Goal: Complete application form

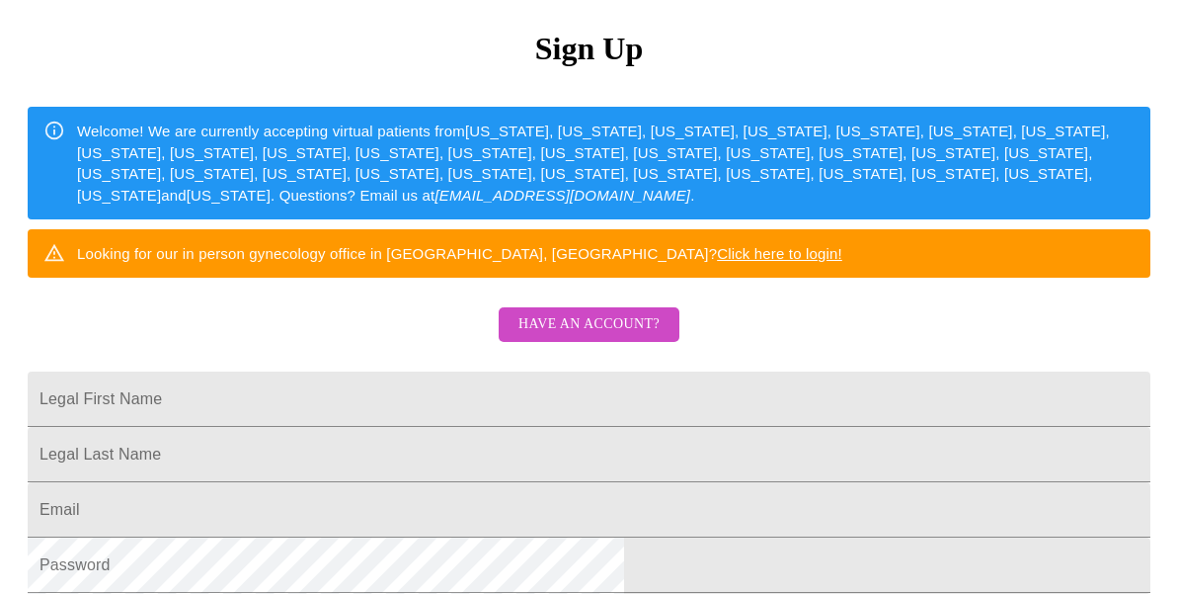
scroll to position [200, 0]
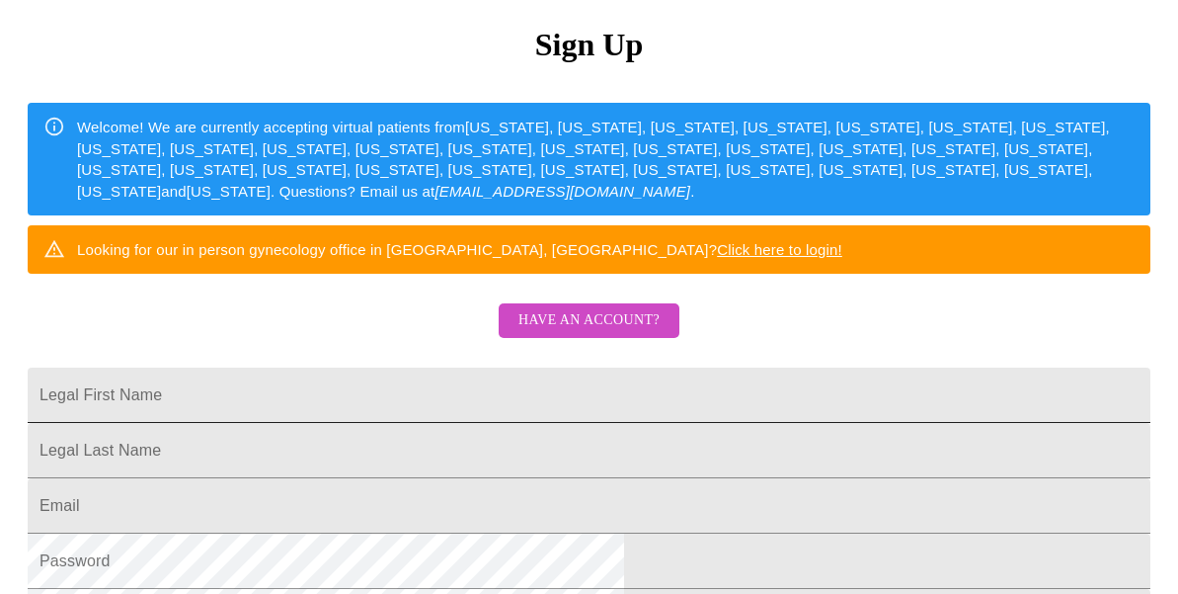
click at [539, 423] on input "Legal First Name" at bounding box center [589, 394] width 1123 height 55
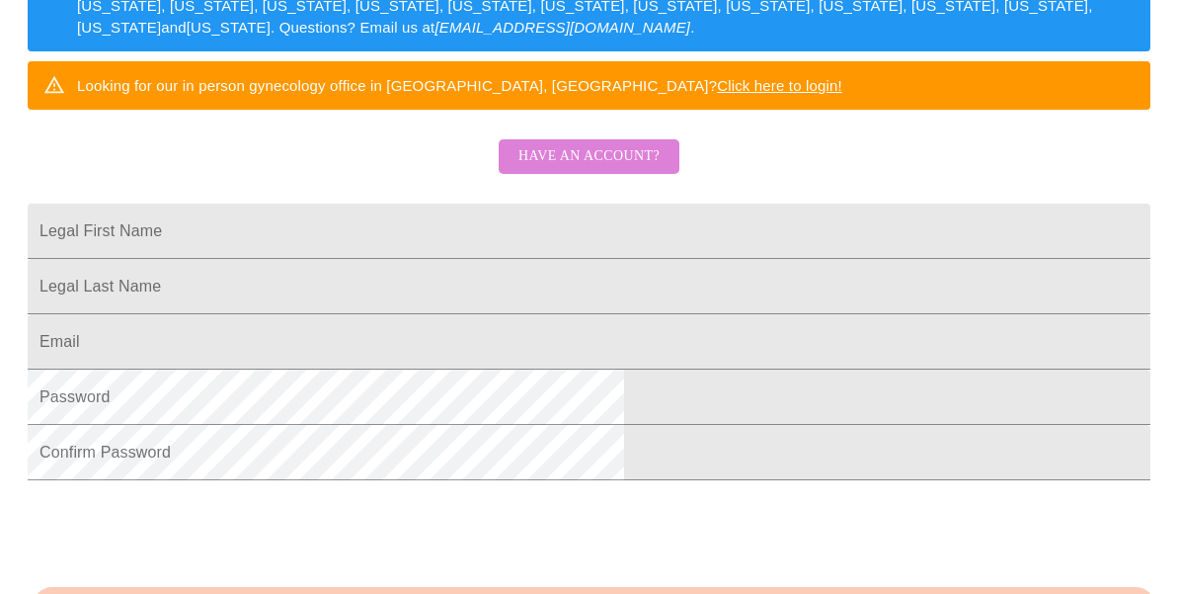
click at [656, 169] on span "Have an account?" at bounding box center [589, 156] width 141 height 25
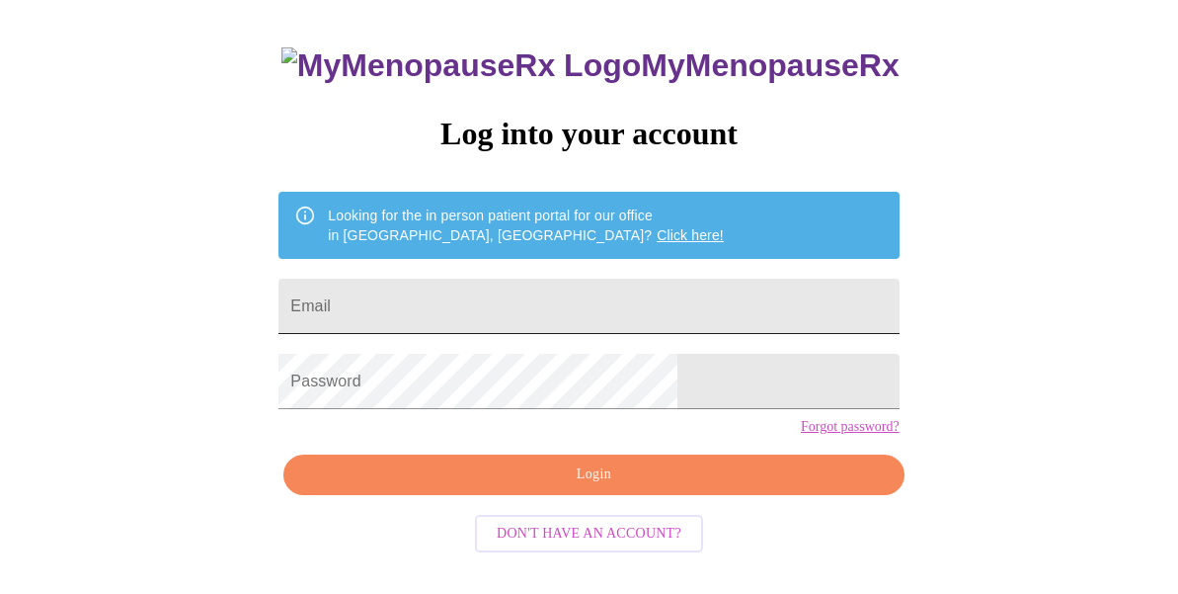
click at [566, 300] on input "Email" at bounding box center [589, 306] width 620 height 55
type input "[EMAIL_ADDRESS][DOMAIN_NAME]"
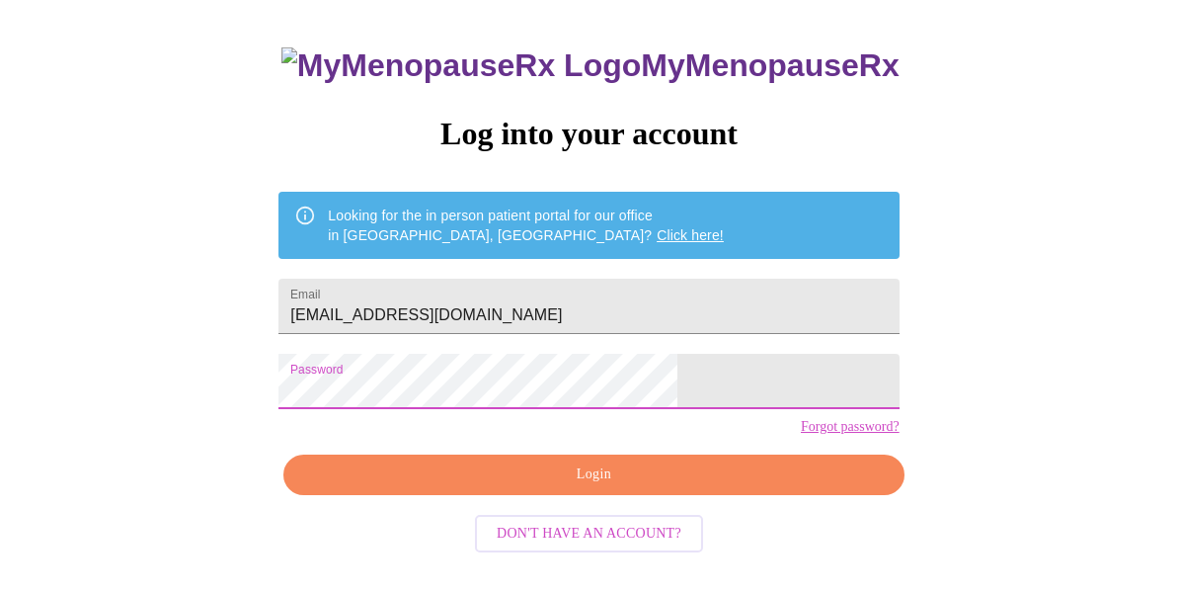
click at [545, 487] on span "Login" at bounding box center [593, 474] width 575 height 25
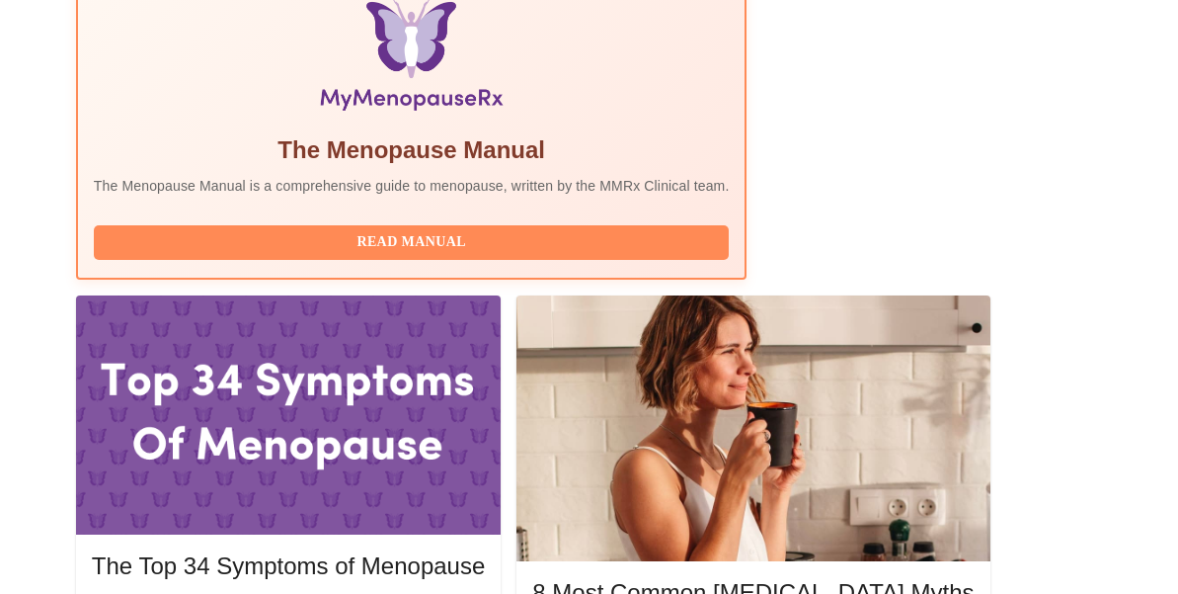
scroll to position [680, 0]
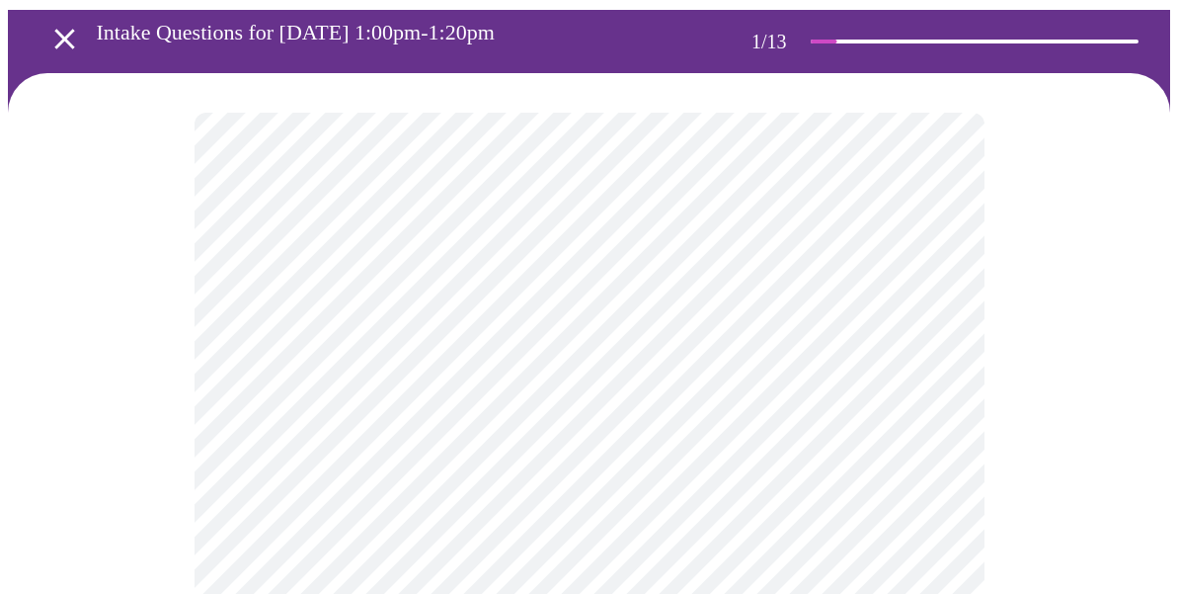
scroll to position [151, 0]
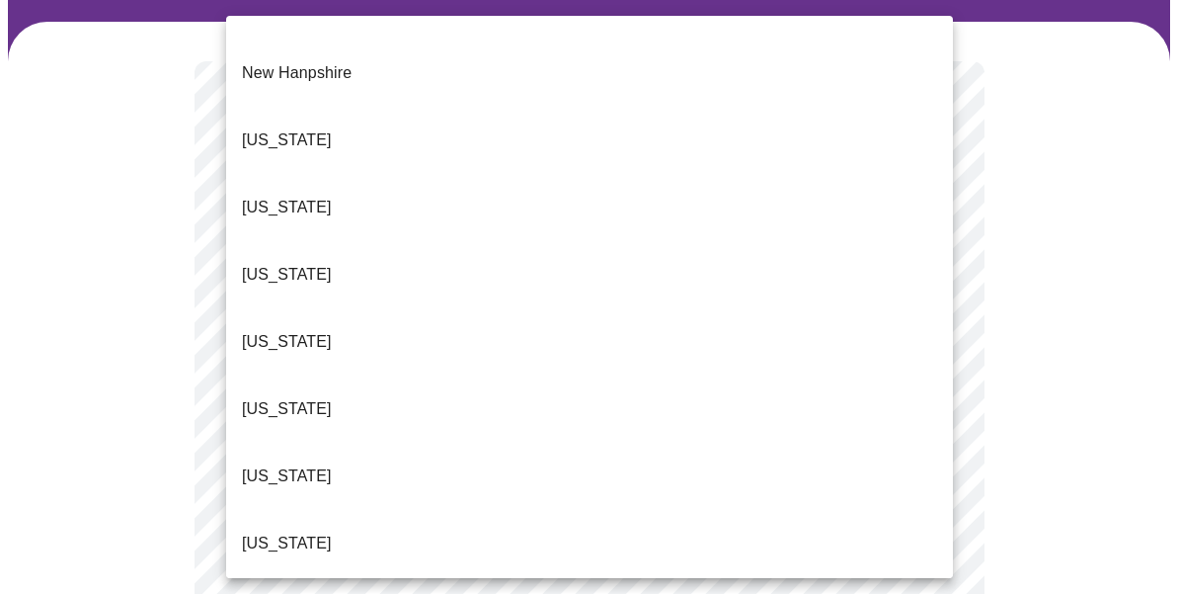
scroll to position [1893, 0]
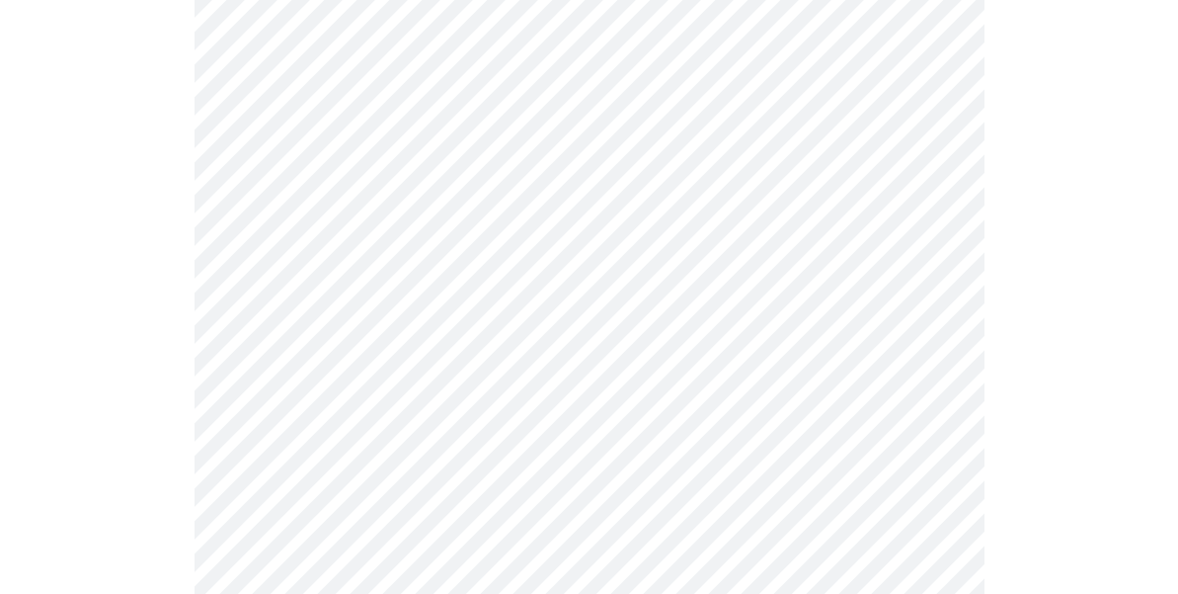
scroll to position [442, 0]
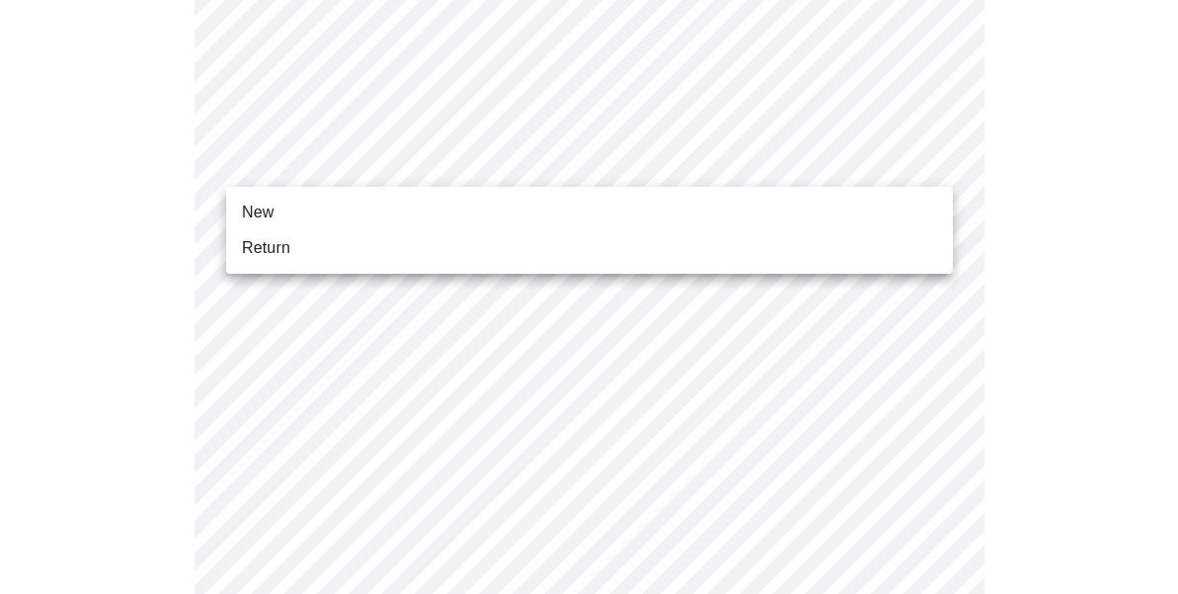
click at [765, 168] on body "MyMenopauseRx Appointments Messaging Labs Uploads Medications Community Refer a…" at bounding box center [589, 475] width 1162 height 1820
click at [682, 250] on li "Return" at bounding box center [589, 248] width 727 height 36
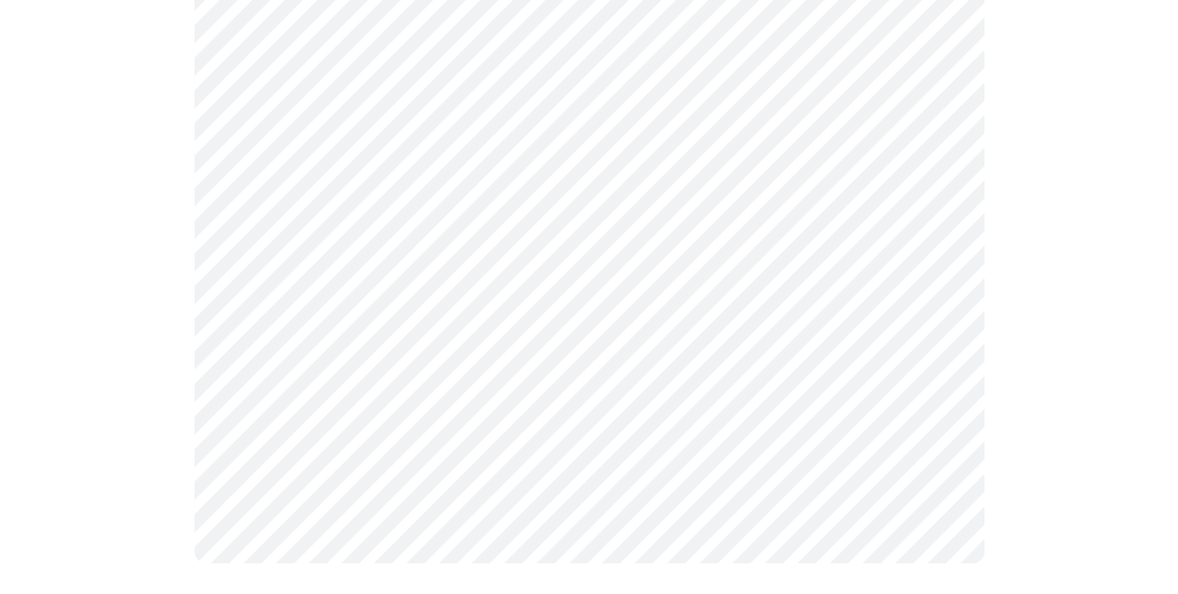
scroll to position [1199, 0]
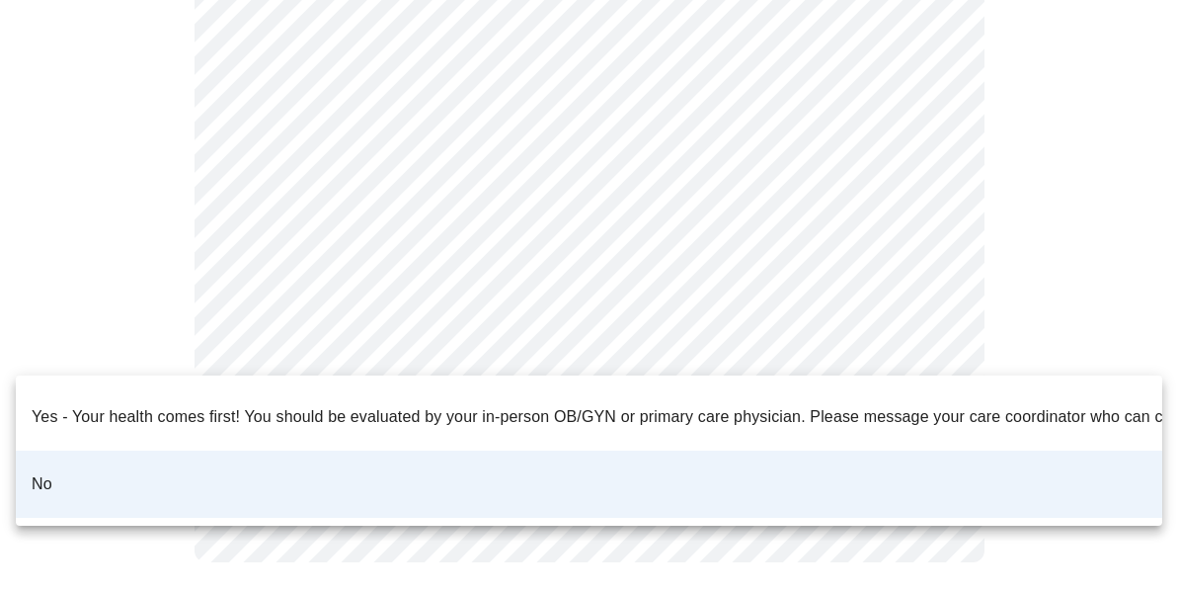
click at [949, 294] on div at bounding box center [589, 297] width 1178 height 594
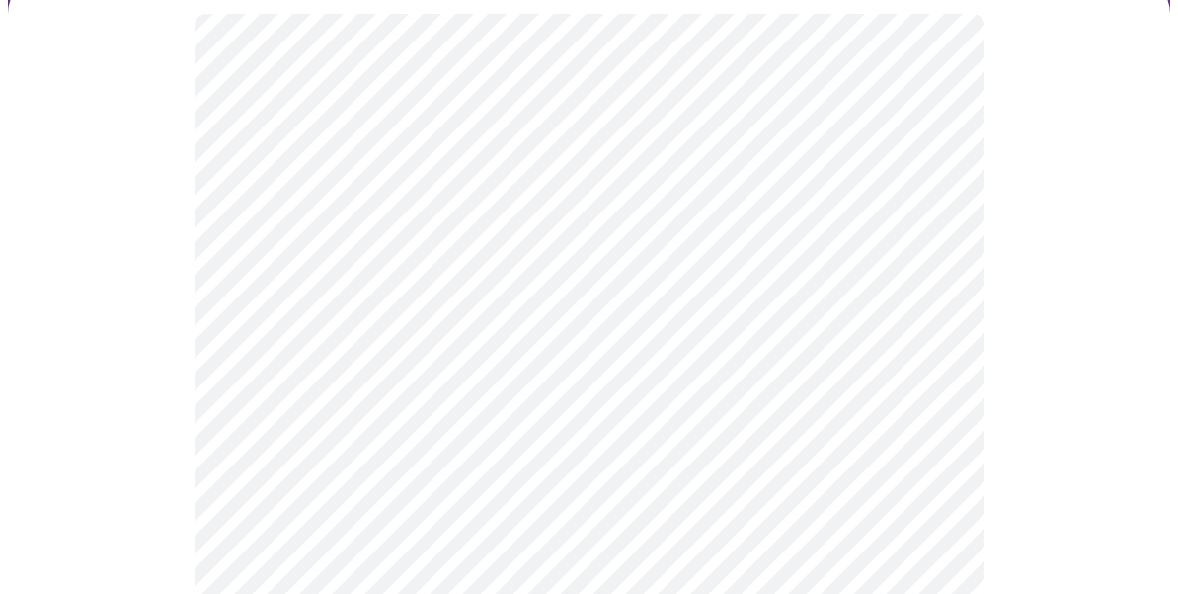
scroll to position [225, 0]
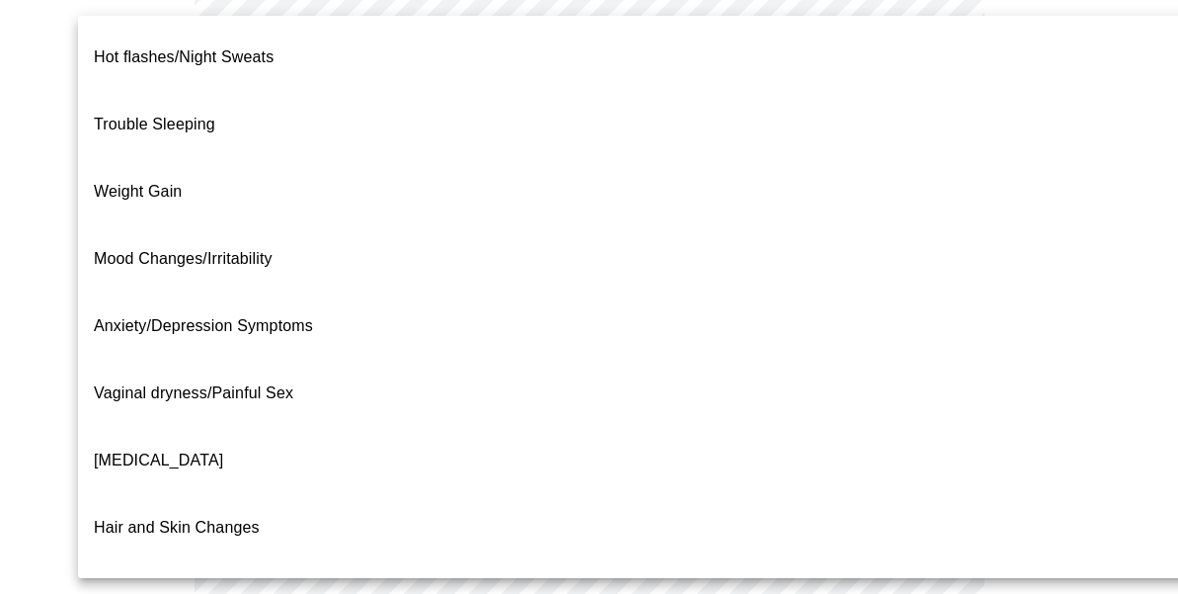
click at [836, 202] on body "MyMenopauseRx Appointments Messaging Labs Uploads Medications Community Refer a…" at bounding box center [589, 390] width 1162 height 1215
click at [1153, 232] on div at bounding box center [589, 297] width 1178 height 594
click at [846, 218] on body "MyMenopauseRx Appointments Messaging Labs Uploads Medications Community Refer a…" at bounding box center [589, 390] width 1162 height 1215
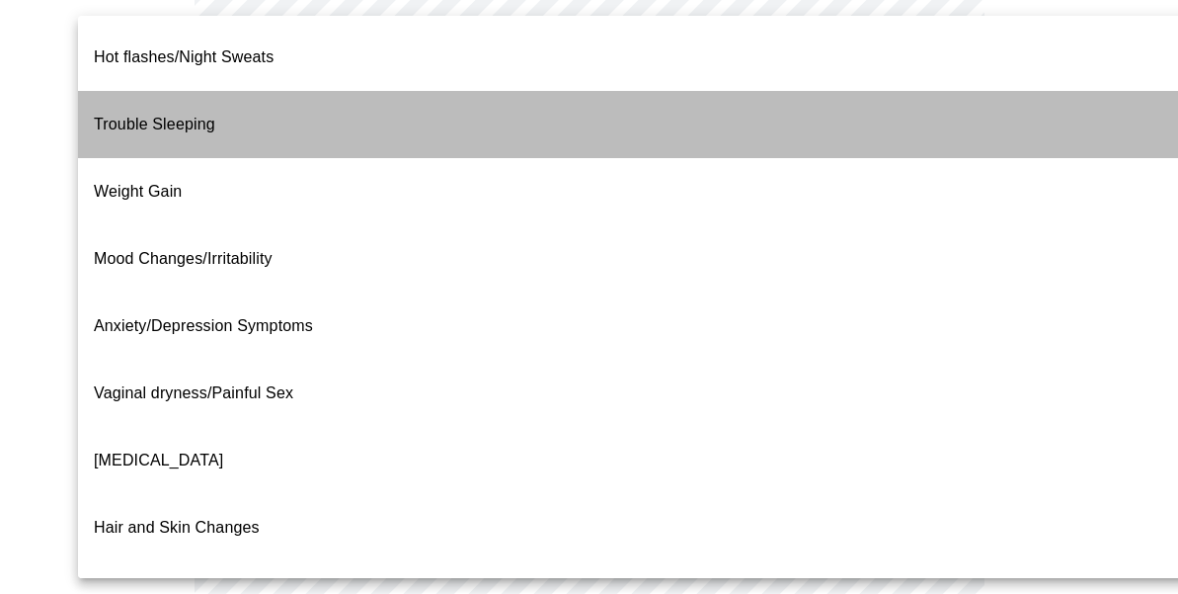
click at [850, 103] on li "Trouble Sleeping" at bounding box center [635, 124] width 1114 height 67
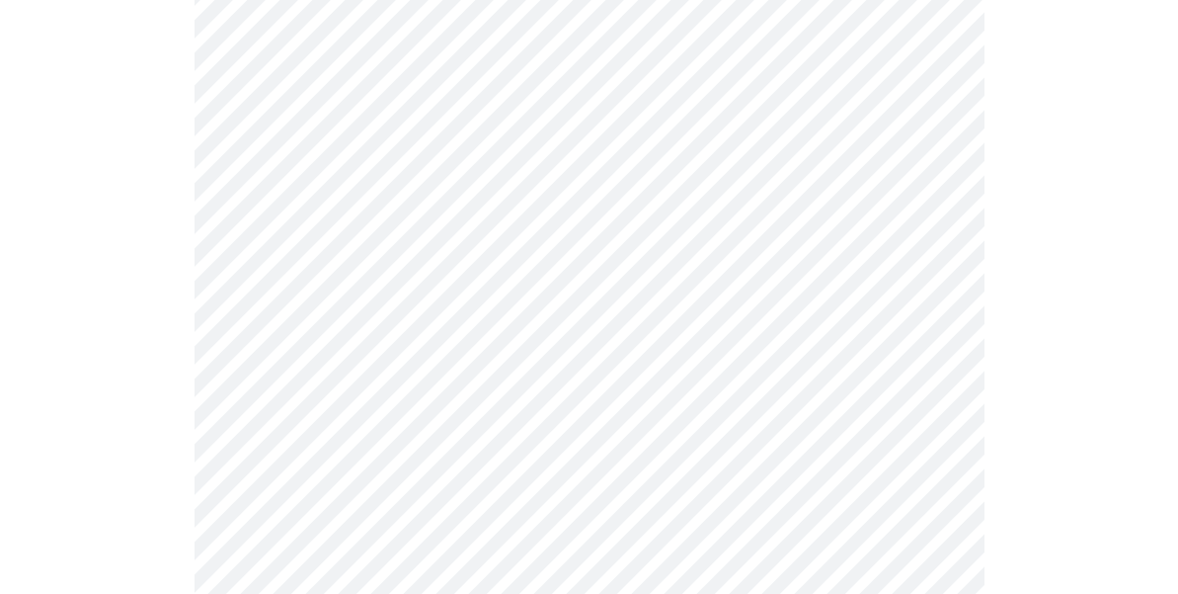
click at [1033, 243] on div at bounding box center [589, 467] width 1162 height 1038
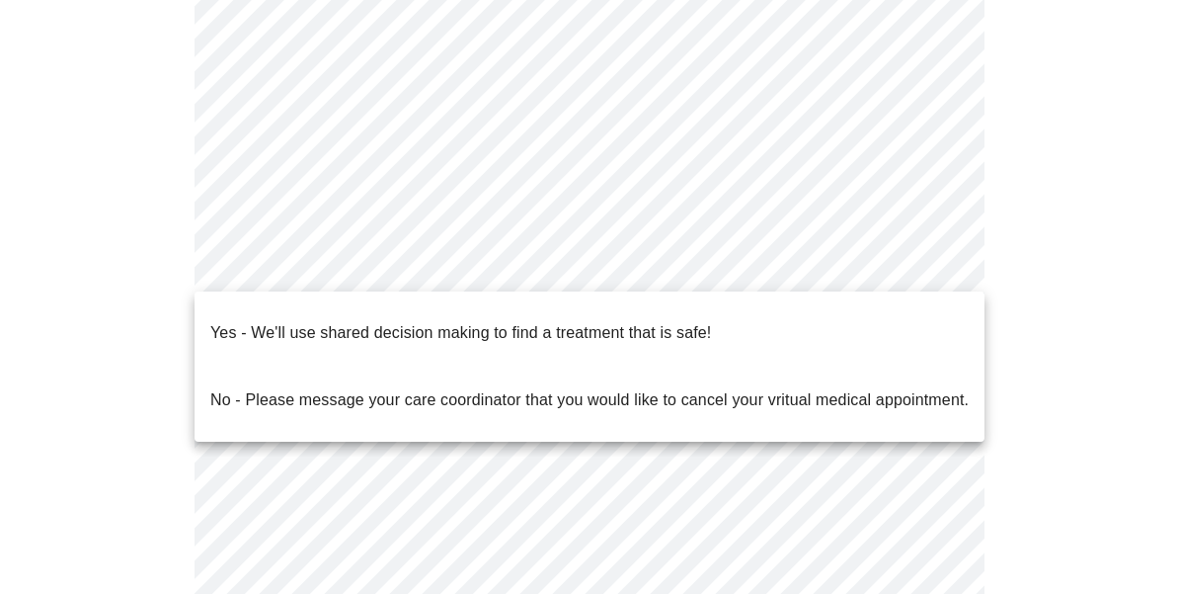
click at [713, 277] on body "MyMenopauseRx Appointments Messaging Labs Uploads Medications Community Refer a…" at bounding box center [589, 240] width 1162 height 1203
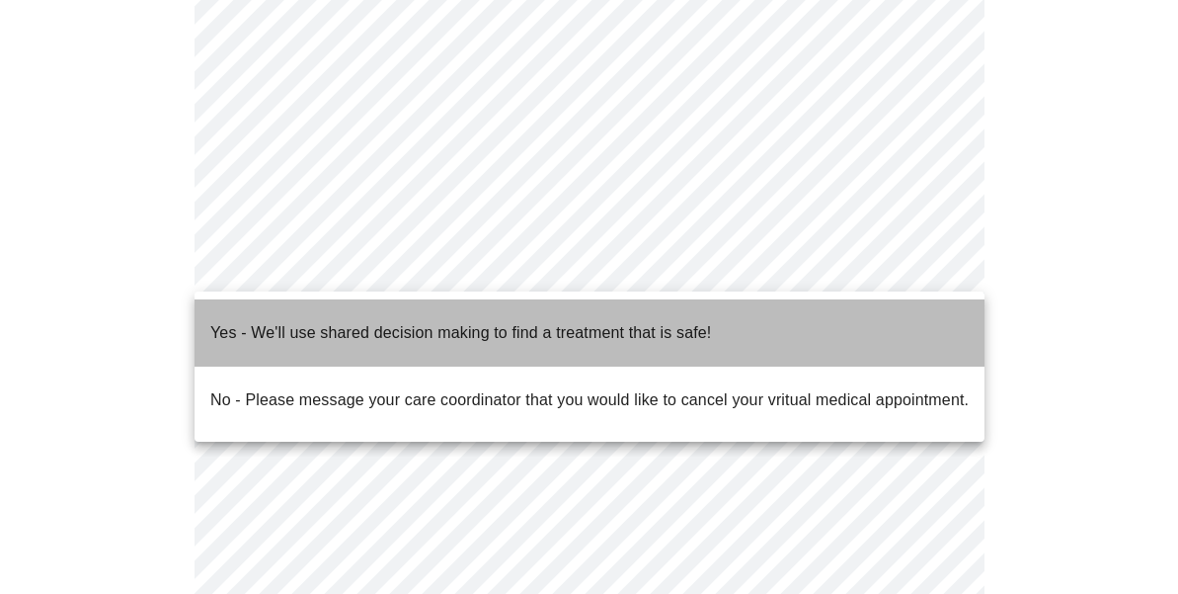
click at [663, 336] on span "Yes - We'll use shared decision making to find a treatment that is safe!" at bounding box center [460, 332] width 501 height 55
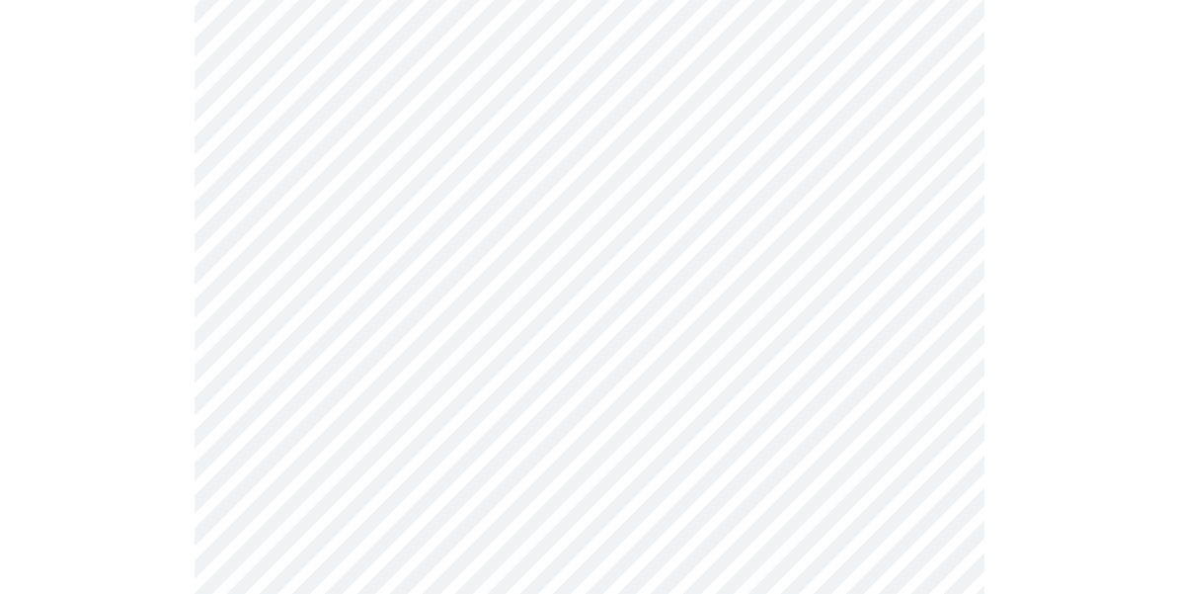
click at [1025, 338] on div at bounding box center [589, 316] width 1162 height 1026
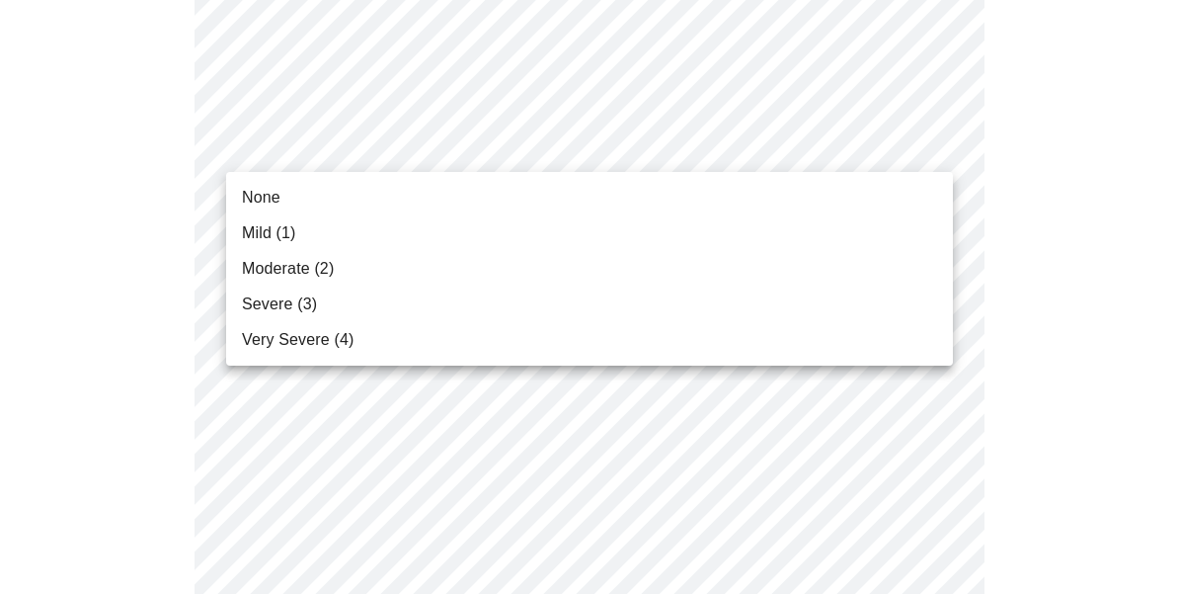
click at [804, 230] on li "Mild (1)" at bounding box center [589, 233] width 727 height 36
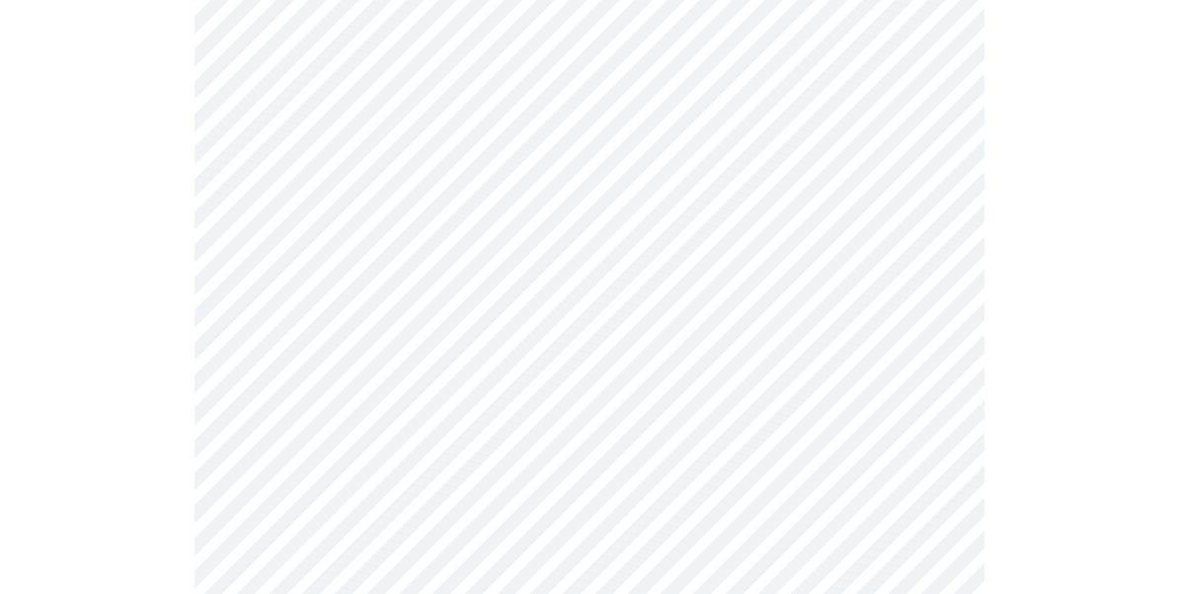
scroll to position [429, 0]
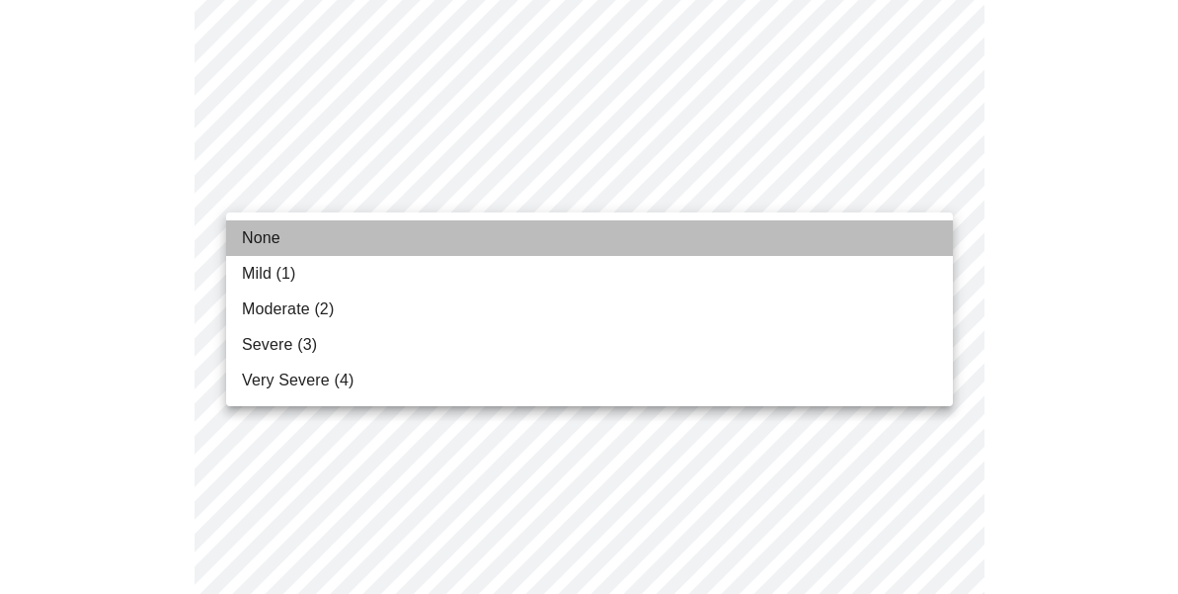
click at [802, 242] on li "None" at bounding box center [589, 238] width 727 height 36
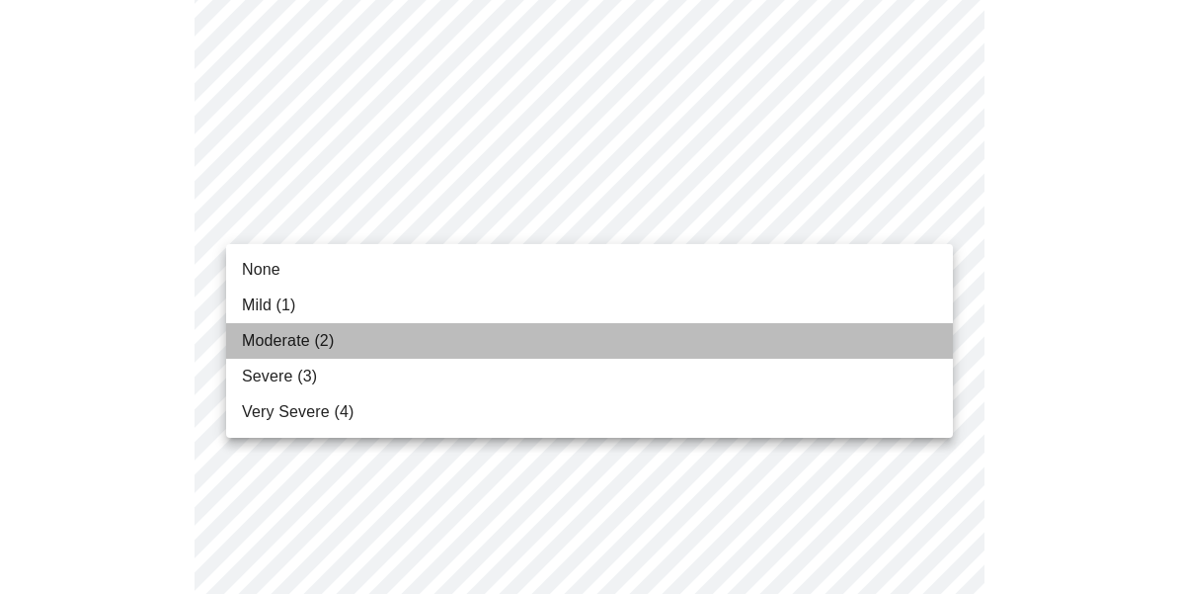
click at [774, 327] on li "Moderate (2)" at bounding box center [589, 341] width 727 height 36
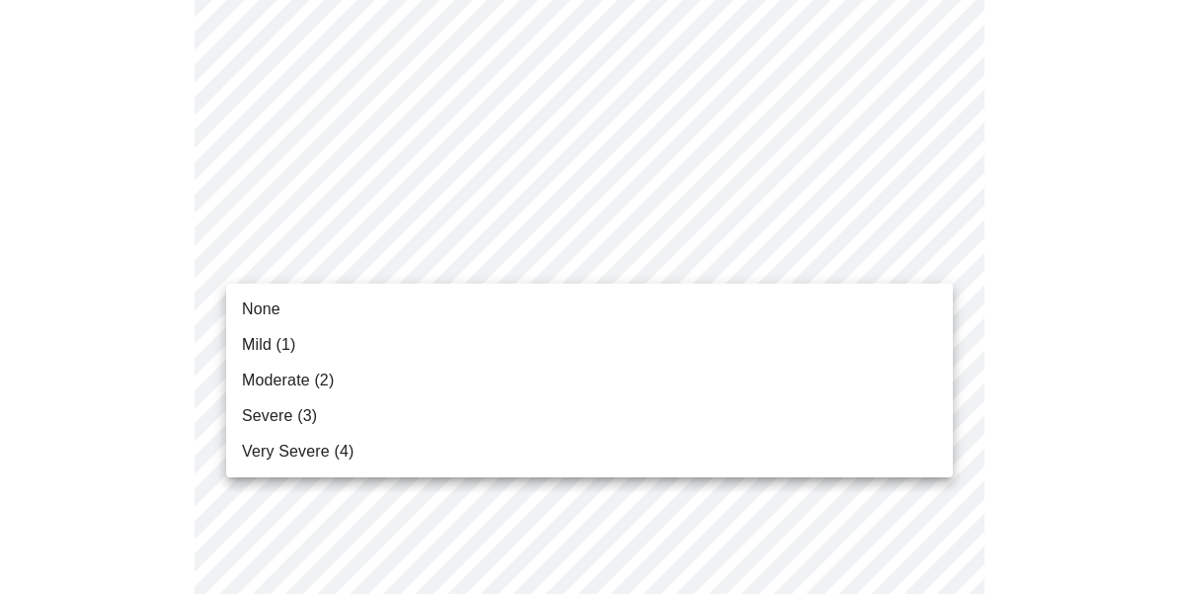
click at [857, 299] on li "None" at bounding box center [589, 309] width 727 height 36
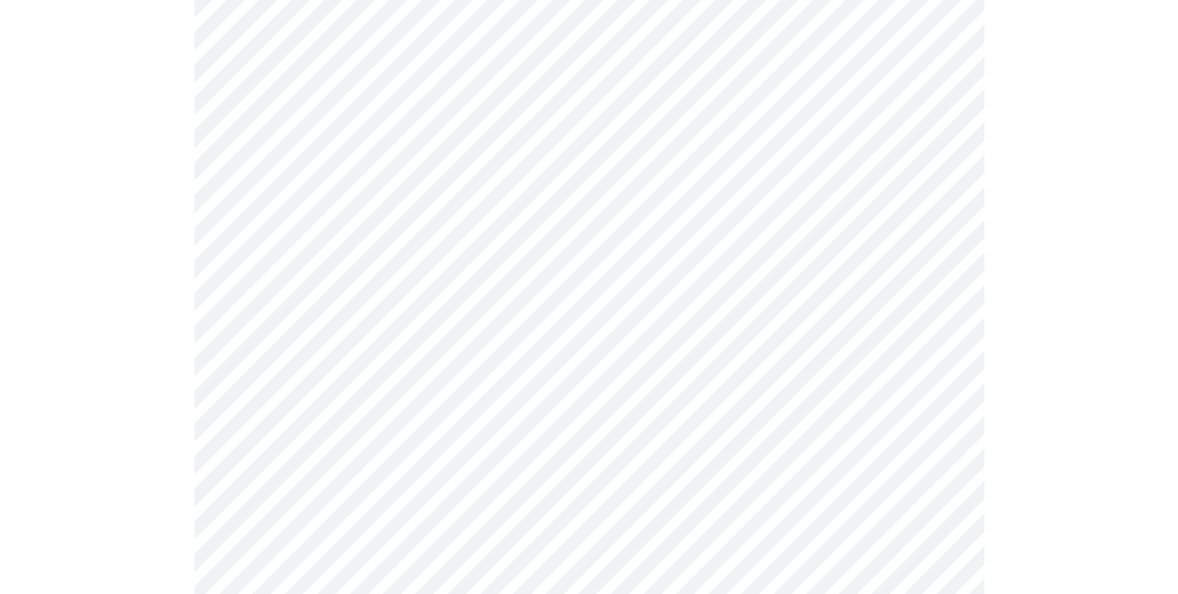
click at [900, 235] on body "MyMenopauseRx Appointments Messaging Labs Uploads Medications Community Refer a…" at bounding box center [589, 455] width 1162 height 2544
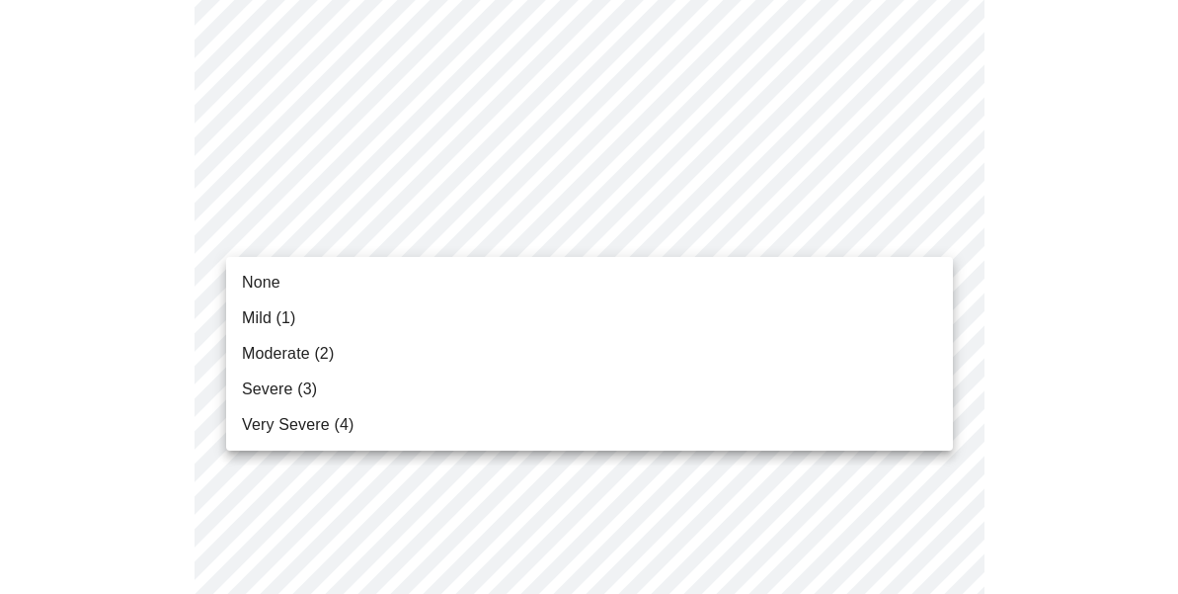
click at [847, 304] on li "Mild (1)" at bounding box center [589, 318] width 727 height 36
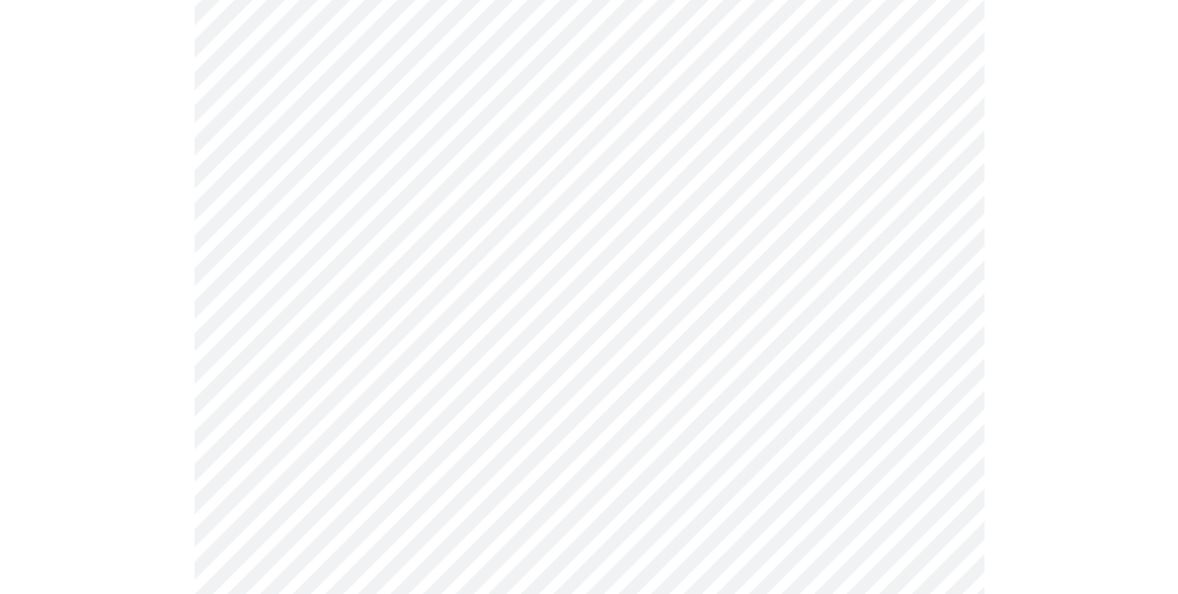
click at [987, 302] on div at bounding box center [589, 524] width 1162 height 2352
click at [867, 242] on body "MyMenopauseRx Appointments Messaging Labs Uploads Medications Community Refer a…" at bounding box center [589, 330] width 1162 height 2517
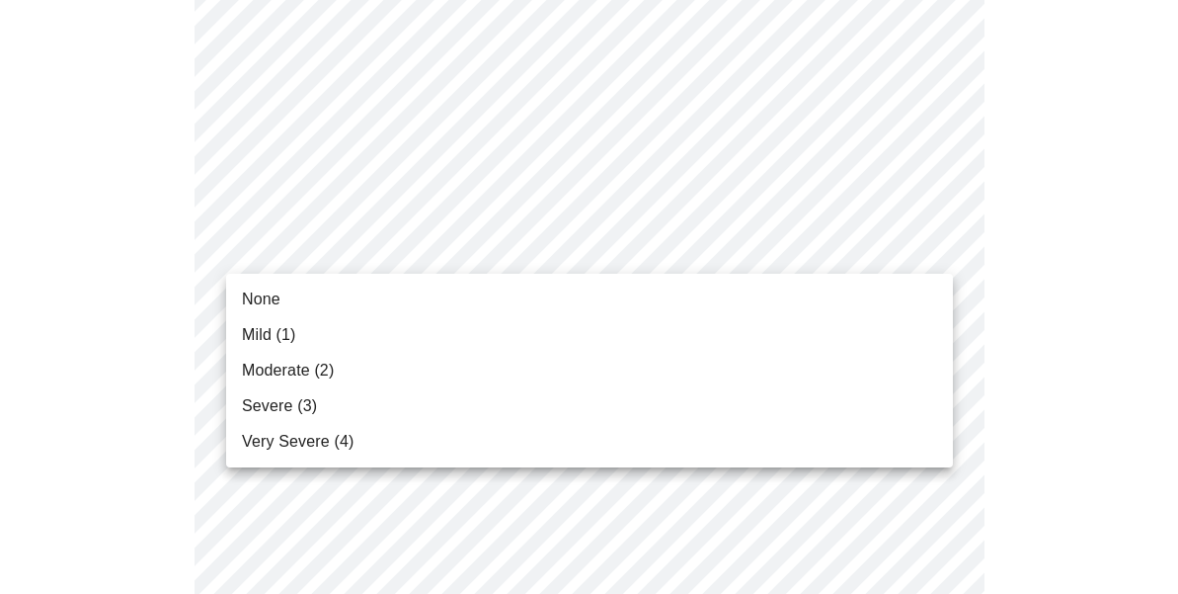
click at [828, 325] on li "Mild (1)" at bounding box center [589, 335] width 727 height 36
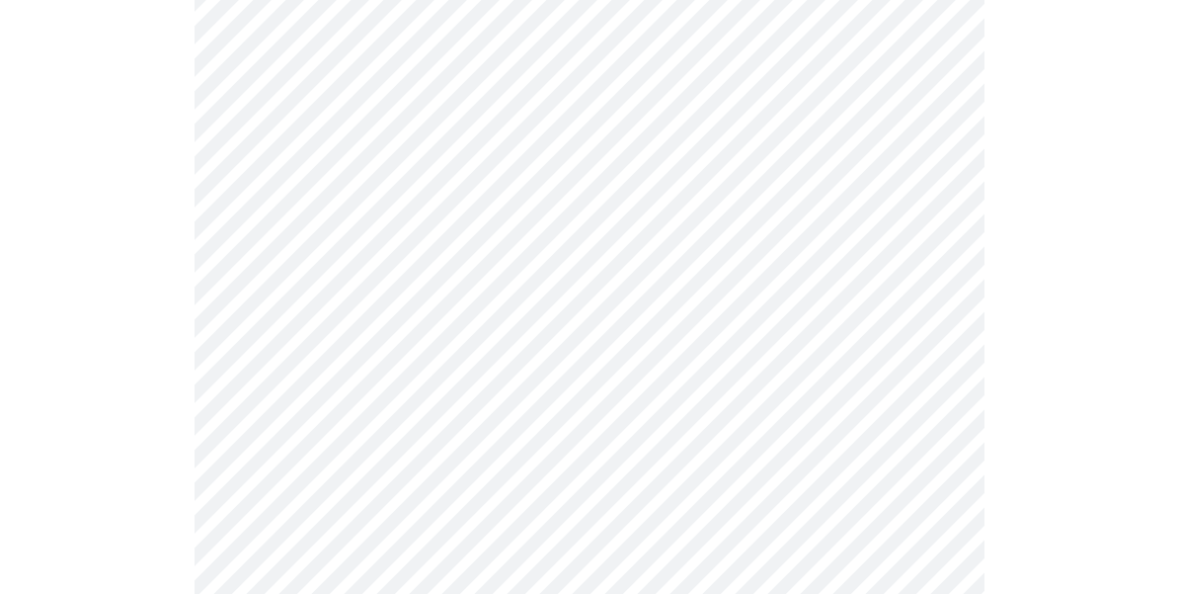
click at [1018, 293] on div at bounding box center [589, 399] width 1162 height 2324
click at [748, 266] on body "MyMenopauseRx Appointments Messaging Labs Uploads Medications Community Refer a…" at bounding box center [589, 185] width 1162 height 2489
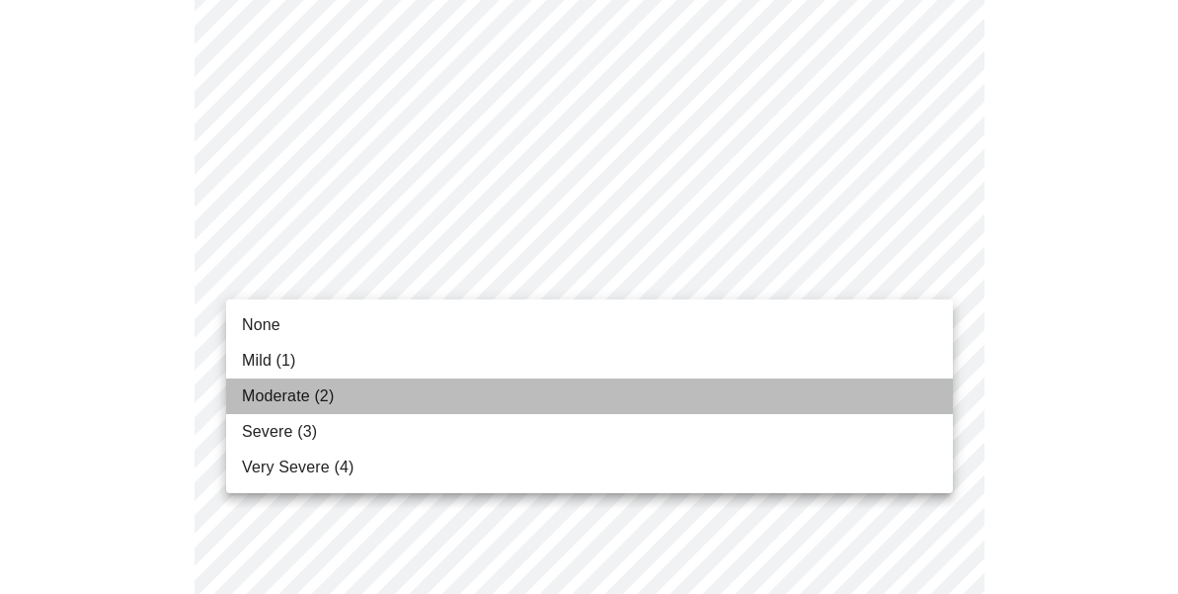
click at [628, 389] on li "Moderate (2)" at bounding box center [589, 396] width 727 height 36
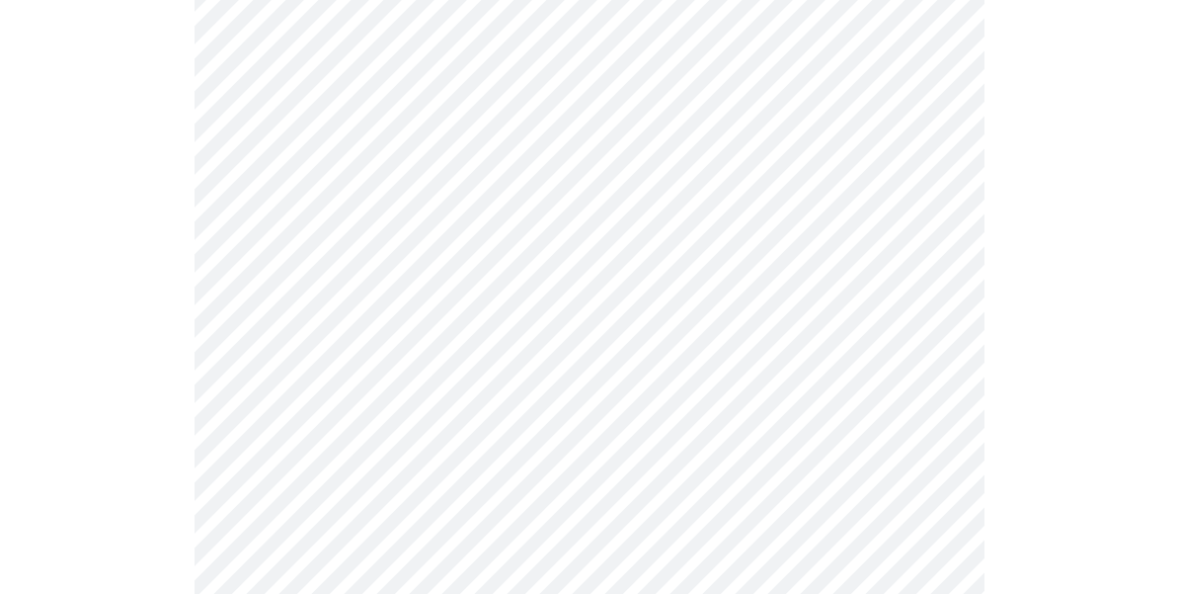
click at [1113, 329] on div at bounding box center [589, 254] width 1162 height 2296
click at [866, 304] on body "MyMenopauseRx Appointments Messaging Labs Uploads Medications Community Refer a…" at bounding box center [589, 30] width 1162 height 2461
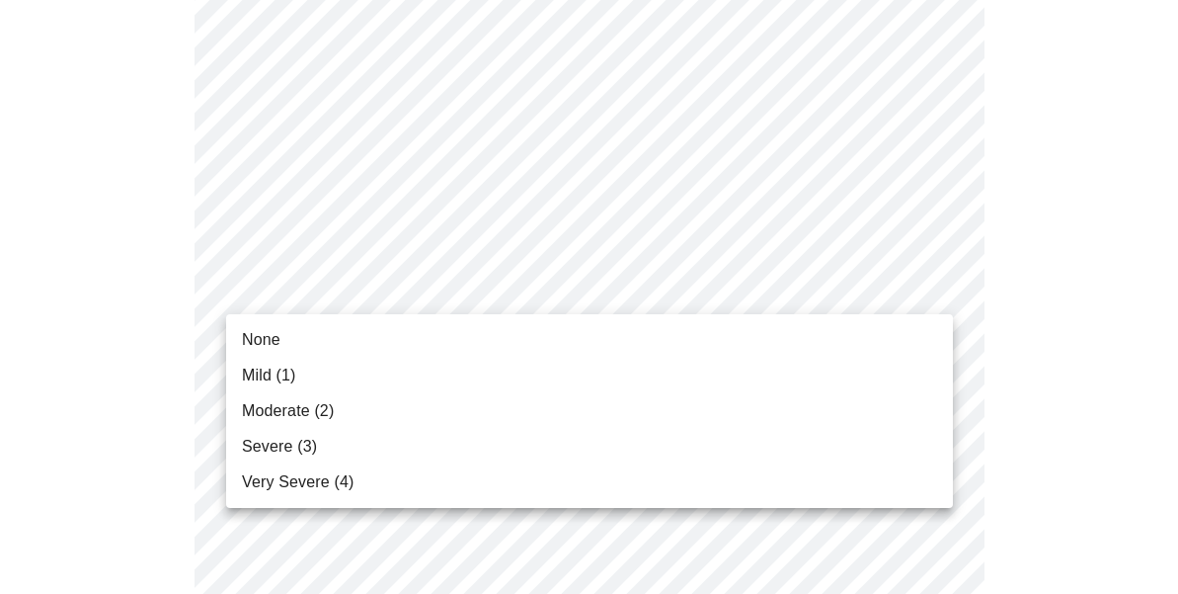
click at [818, 350] on li "None" at bounding box center [589, 340] width 727 height 36
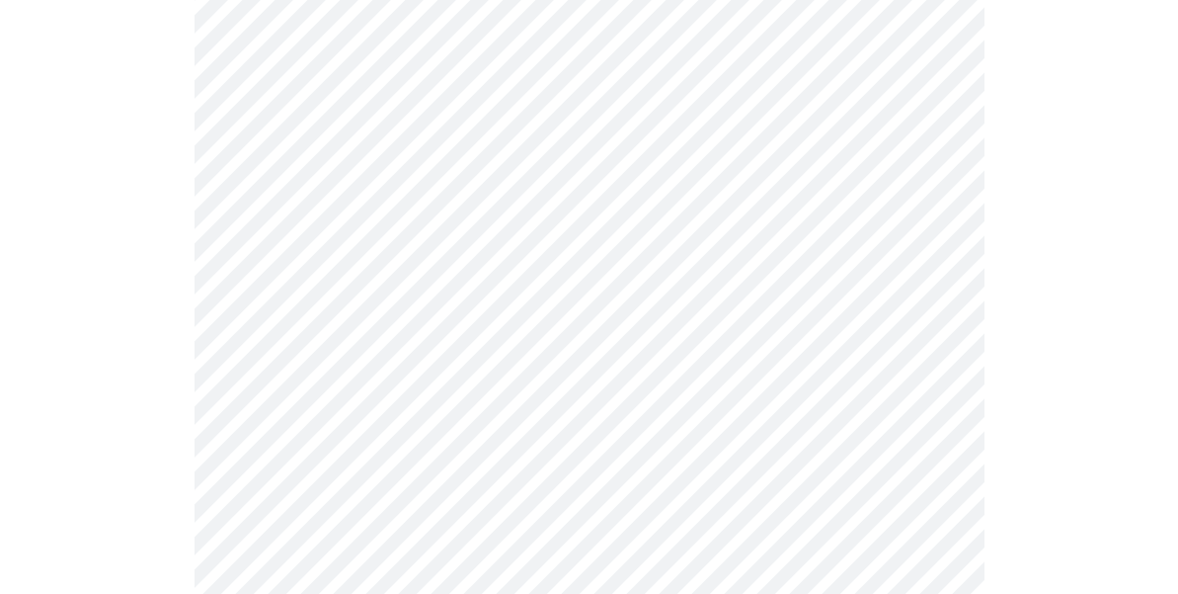
click at [1043, 325] on div at bounding box center [589, 99] width 1162 height 2269
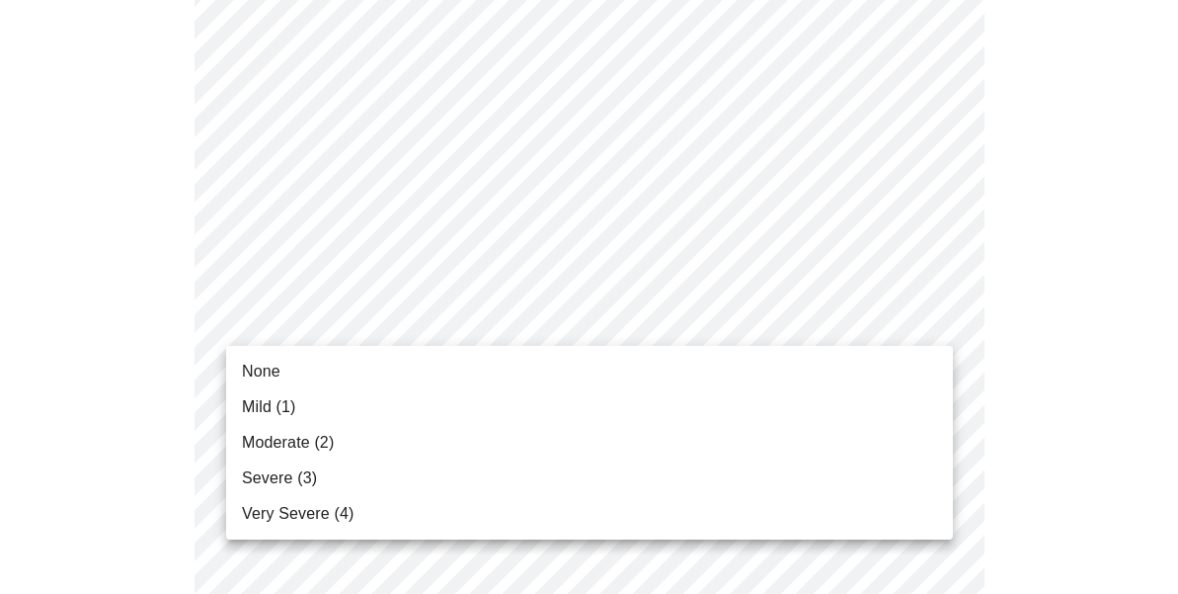
click at [775, 364] on li "None" at bounding box center [589, 372] width 727 height 36
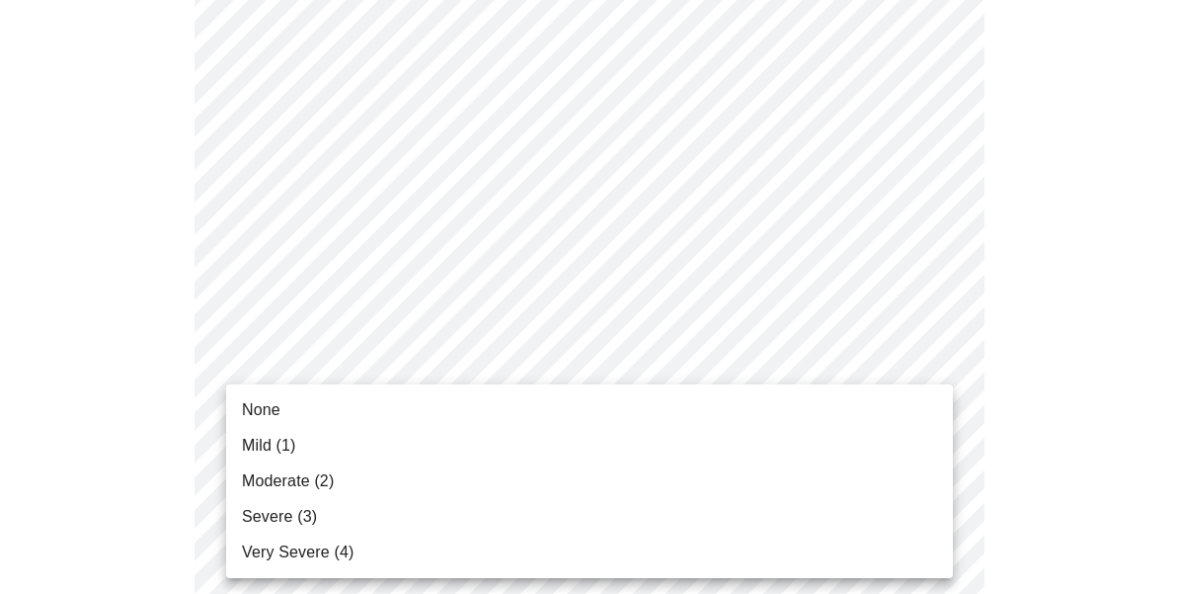
click at [805, 442] on li "Mild (1)" at bounding box center [589, 446] width 727 height 36
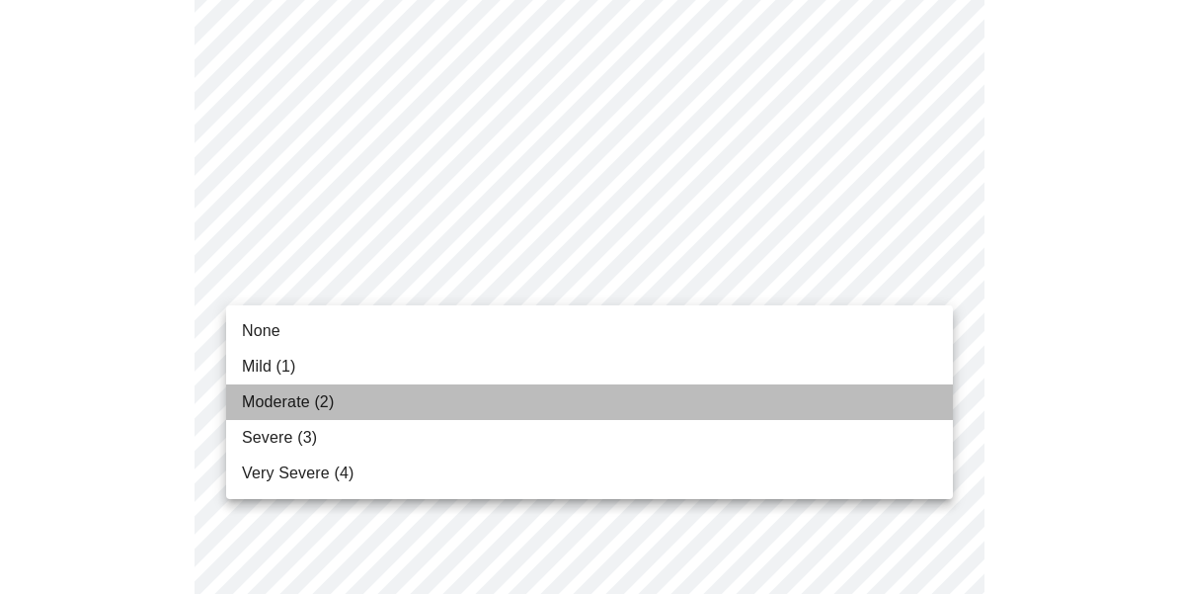
click at [735, 413] on li "Moderate (2)" at bounding box center [589, 402] width 727 height 36
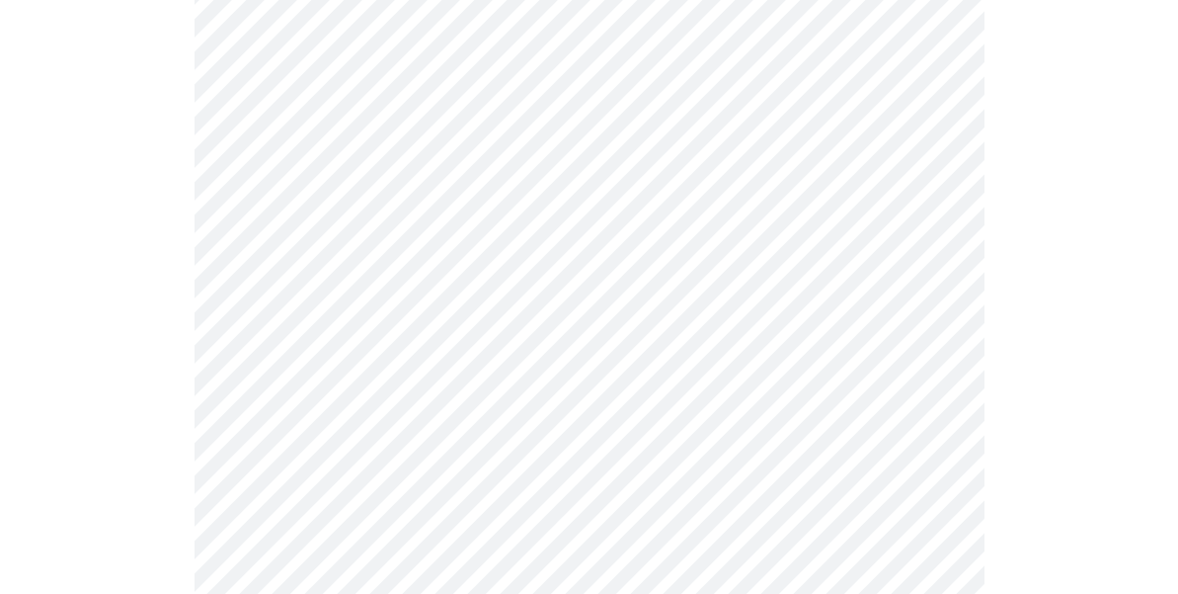
scroll to position [944, 0]
click at [624, 222] on body "MyMenopauseRx Appointments Messaging Labs Uploads Medications Community Refer a…" at bounding box center [589, 12] width 1162 height 1897
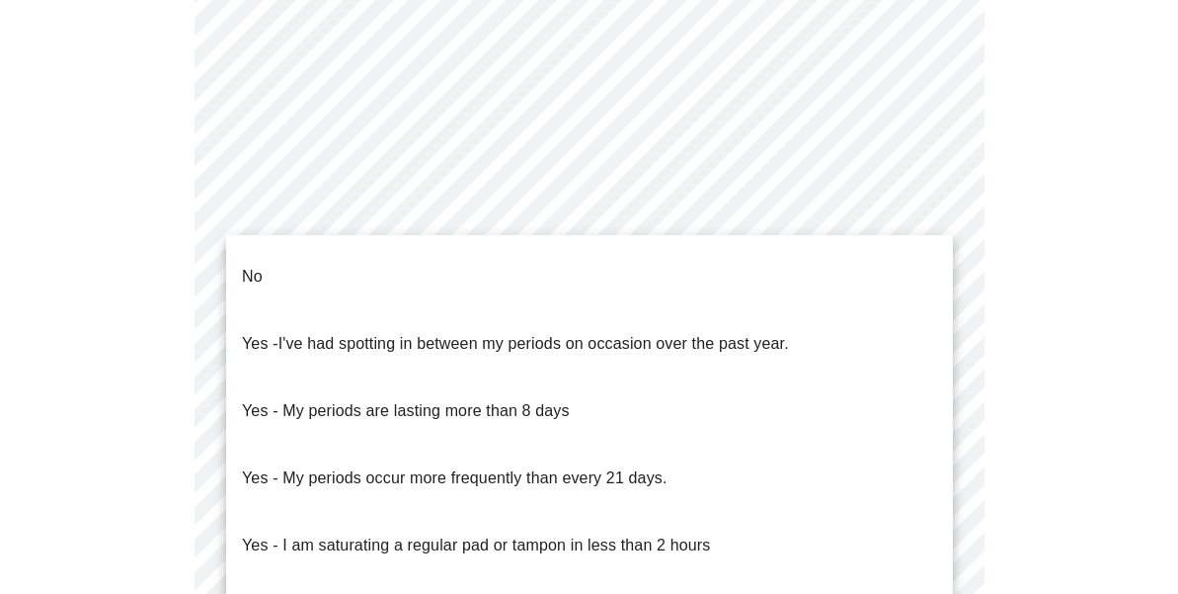
click at [602, 253] on li "No" at bounding box center [589, 276] width 727 height 67
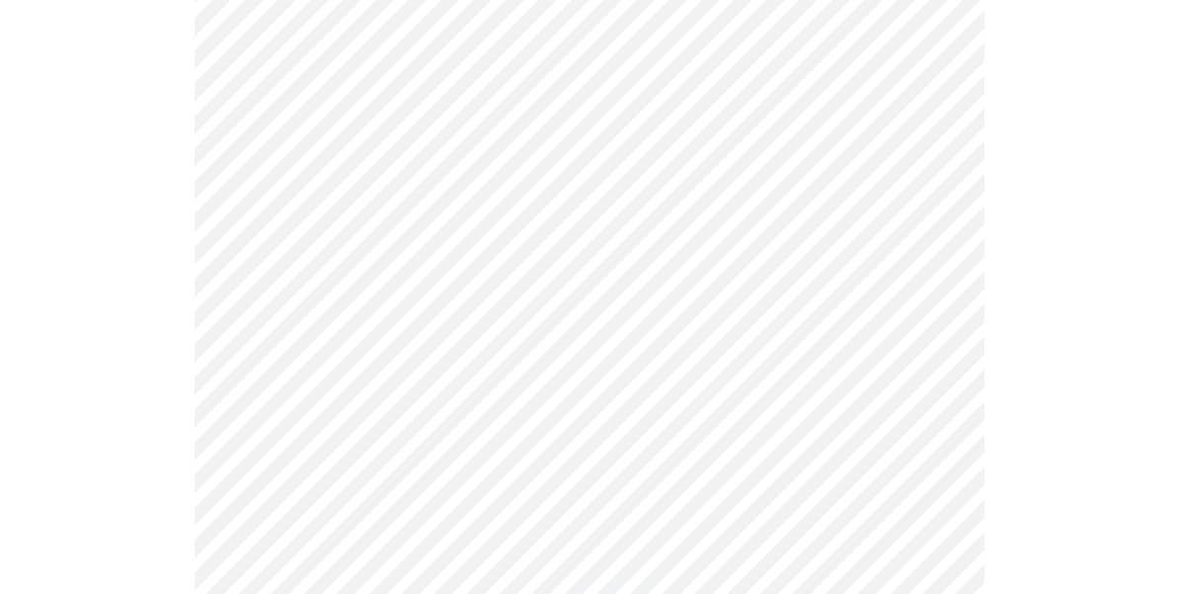
click at [663, 342] on body "MyMenopauseRx Appointments Messaging Labs Uploads Medications Community Refer a…" at bounding box center [589, 6] width 1162 height 1885
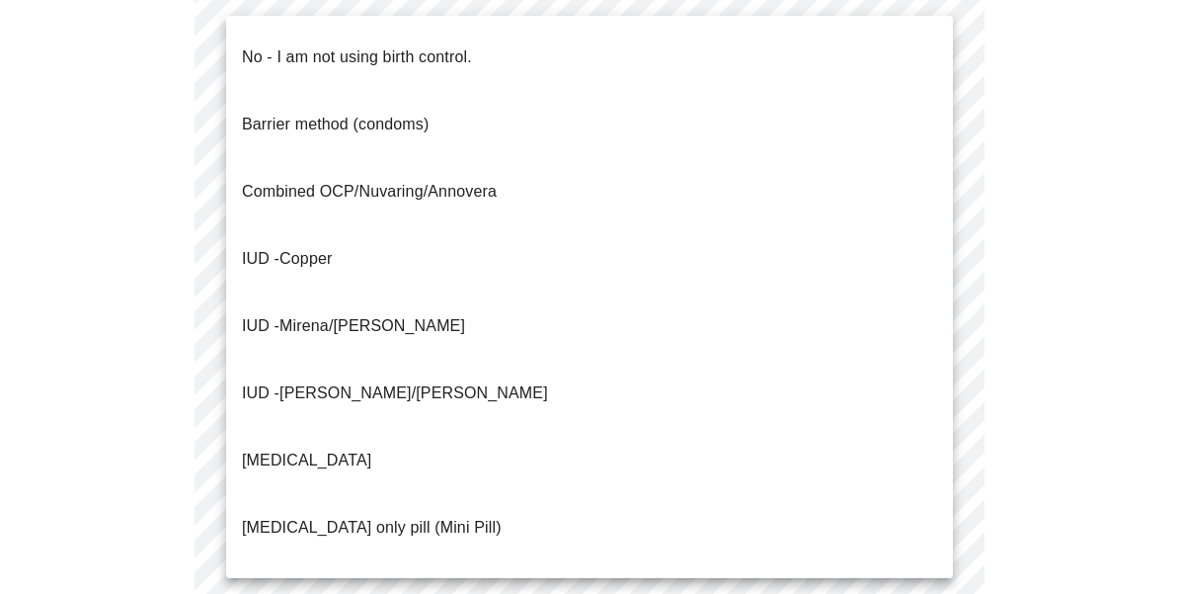
click at [714, 46] on li "No - I am not using birth control." at bounding box center [589, 57] width 727 height 67
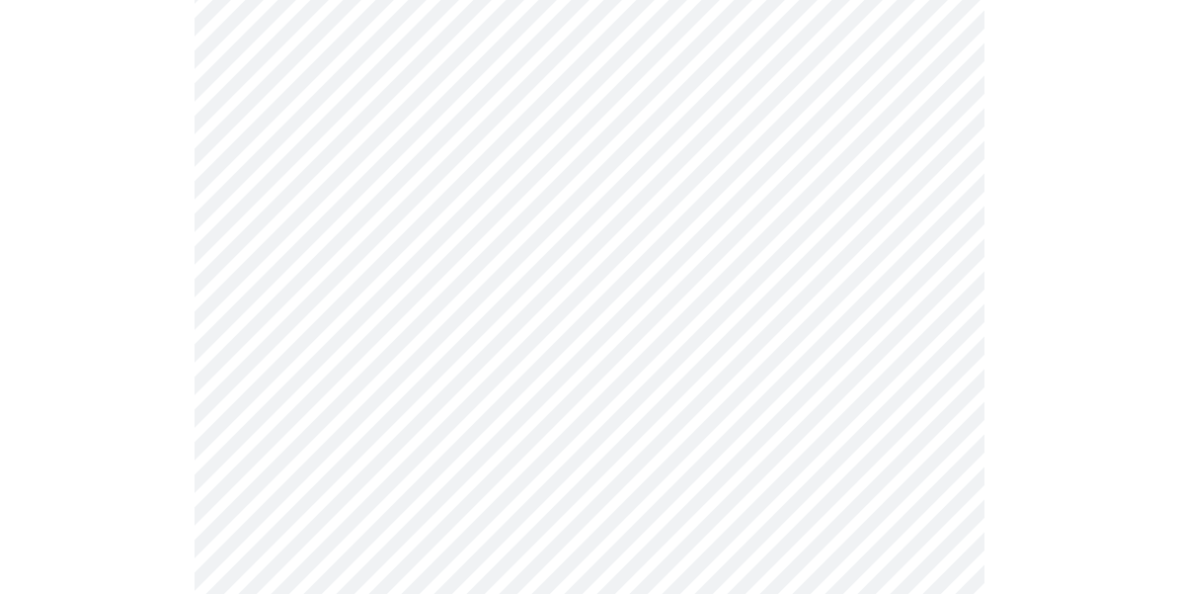
click at [1016, 251] on div at bounding box center [589, 83] width 1162 height 1709
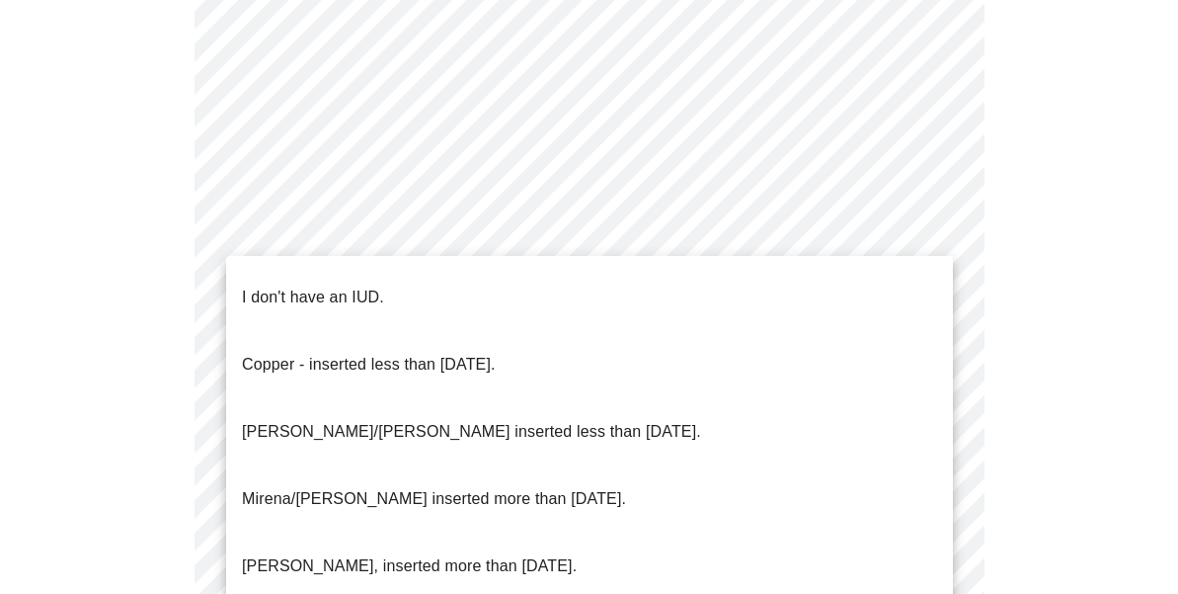
click at [739, 280] on li "I don't have an IUD." at bounding box center [589, 297] width 727 height 67
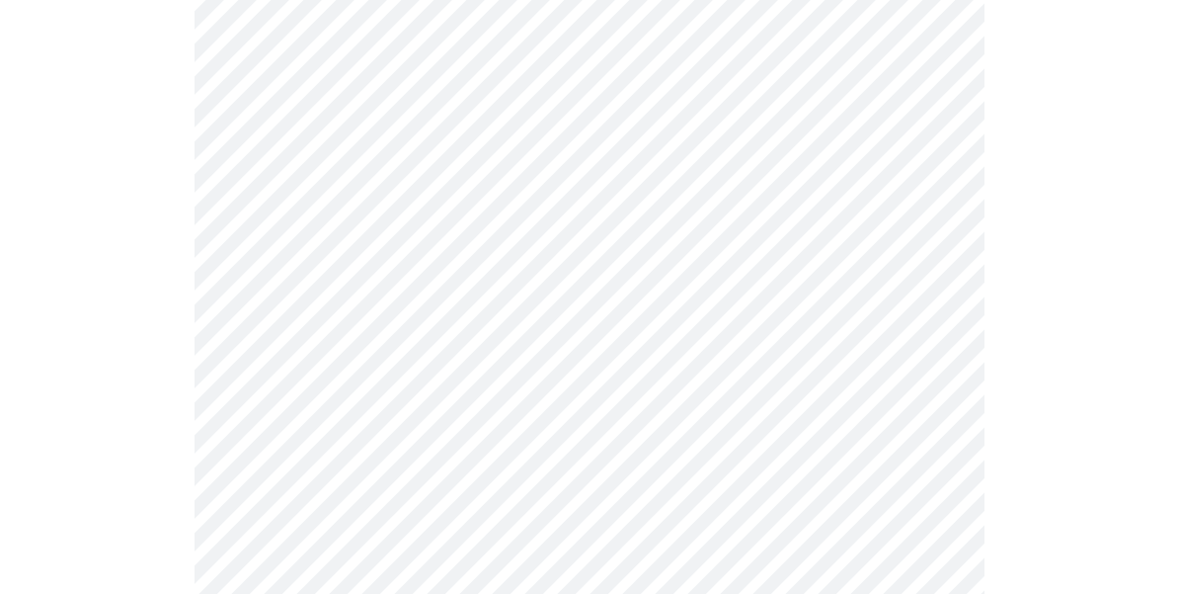
scroll to position [1268, 0]
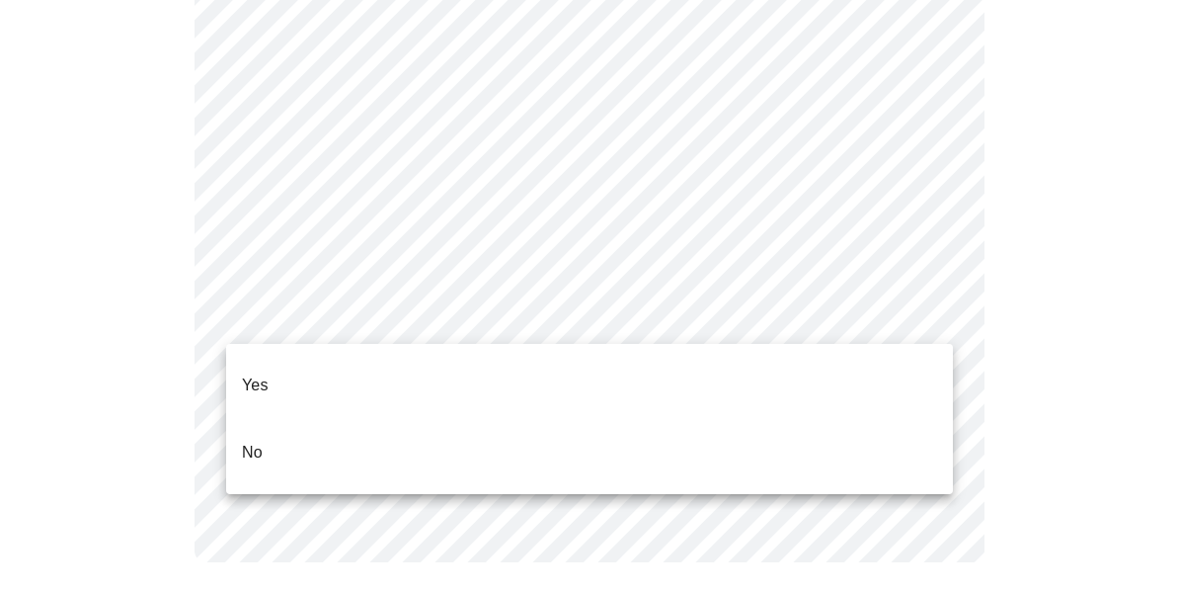
click at [787, 367] on li "Yes" at bounding box center [589, 385] width 727 height 67
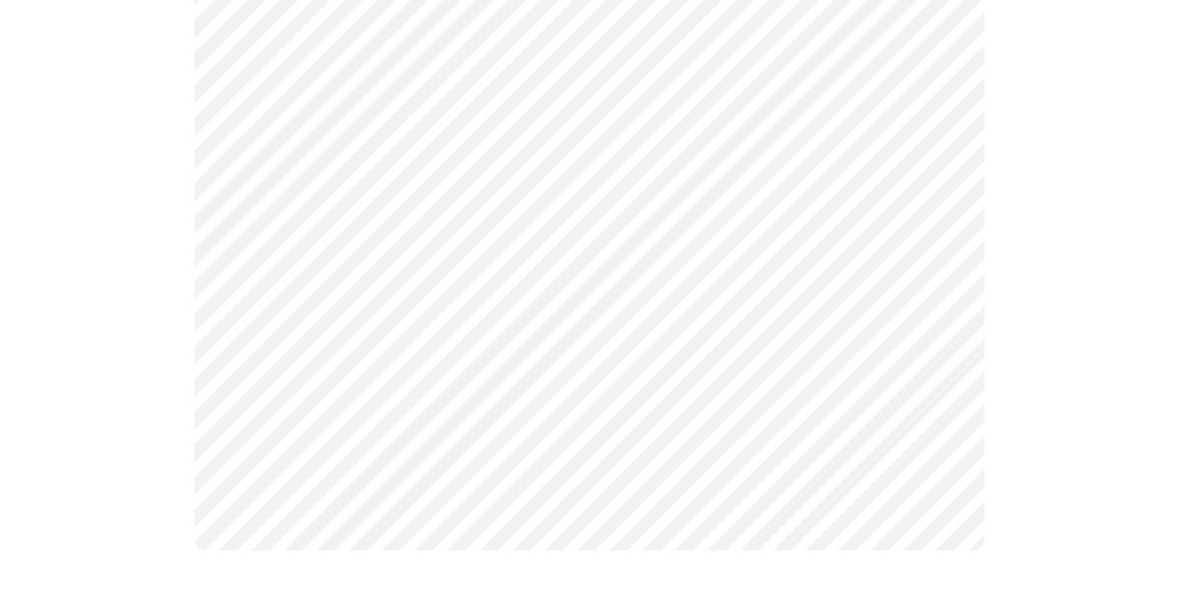
scroll to position [1256, 0]
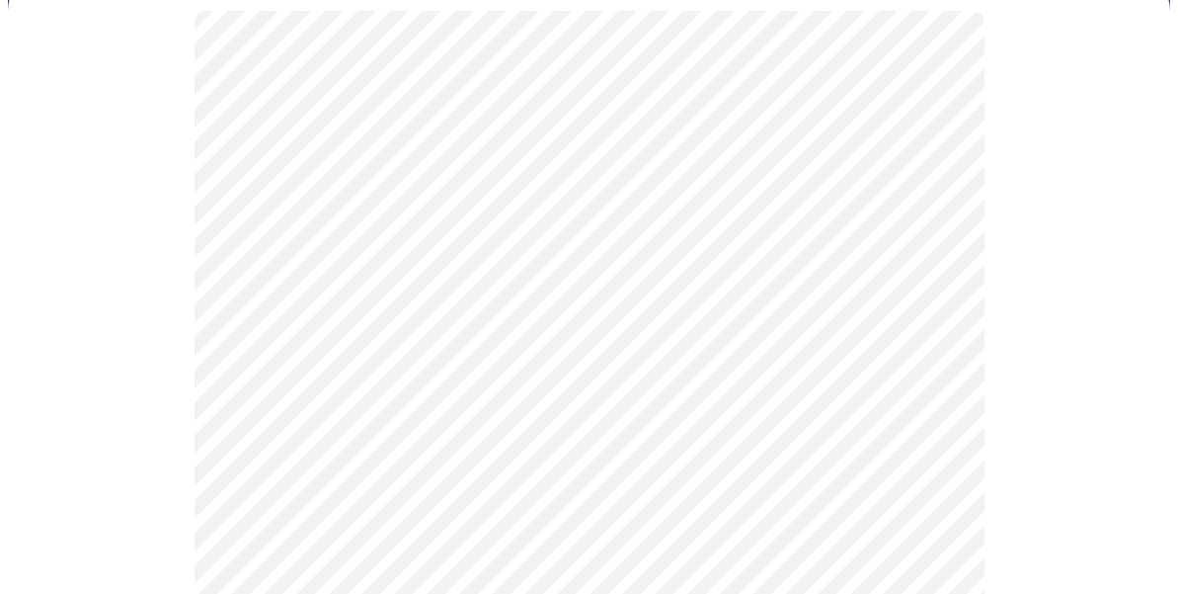
scroll to position [213, 0]
click at [1097, 297] on div at bounding box center [589, 413] width 1162 height 906
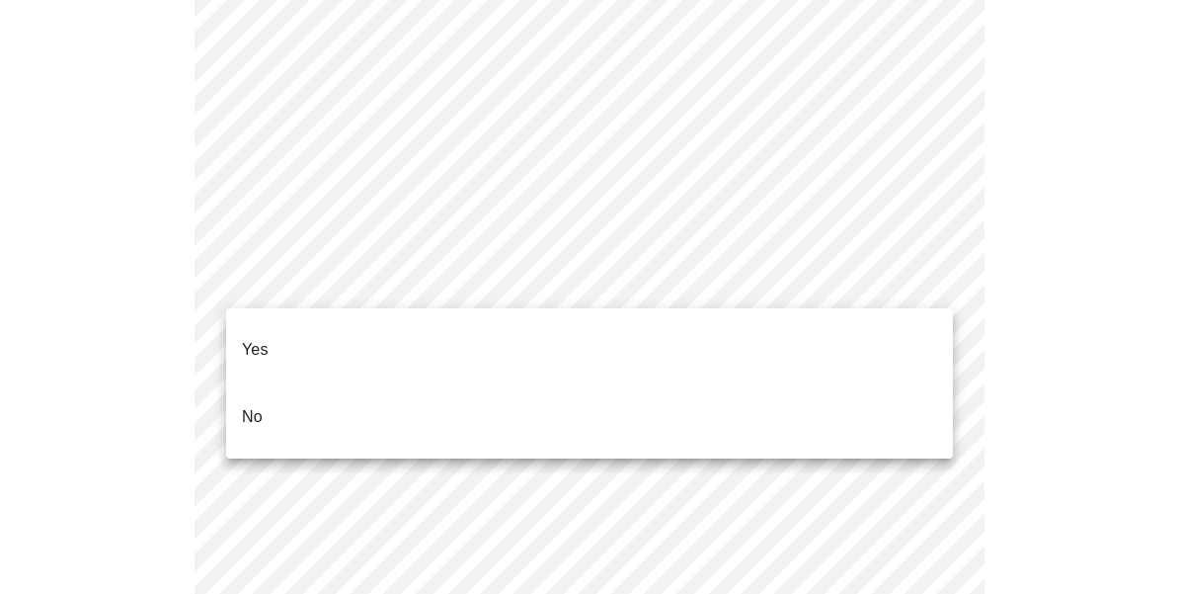
click at [605, 389] on li "No" at bounding box center [589, 416] width 727 height 67
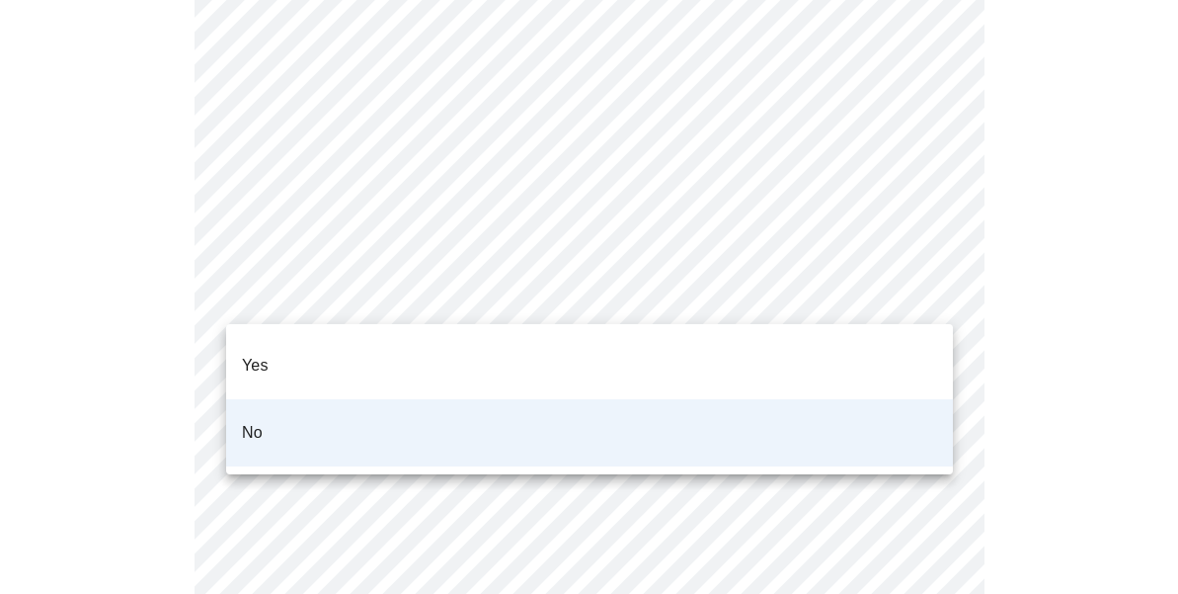
click at [1017, 348] on div at bounding box center [589, 297] width 1178 height 594
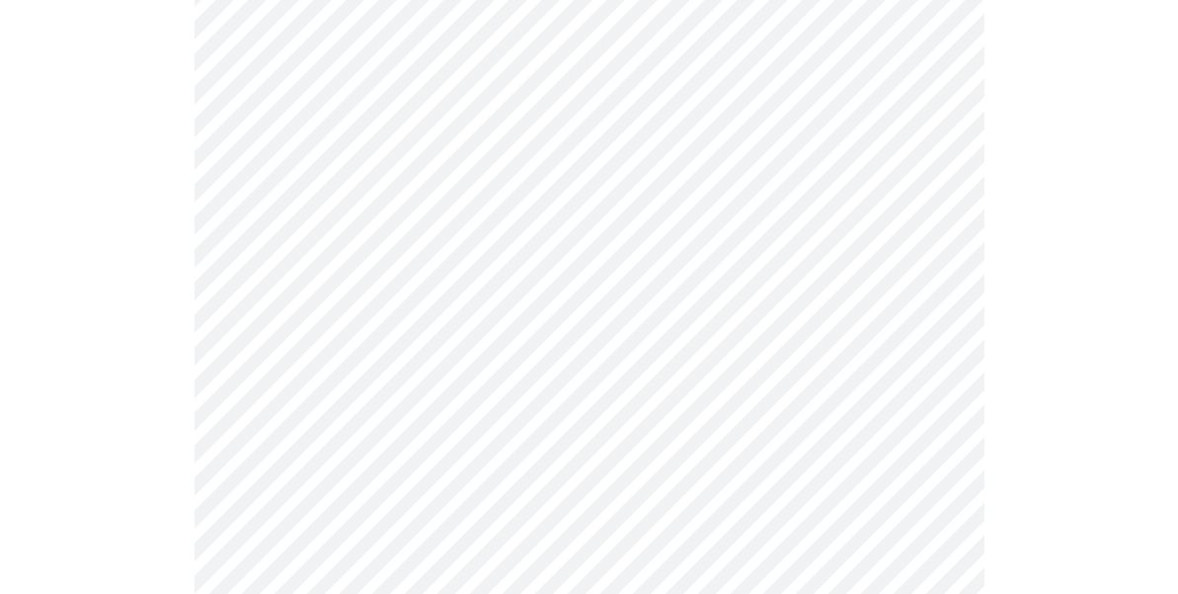
scroll to position [5606, 0]
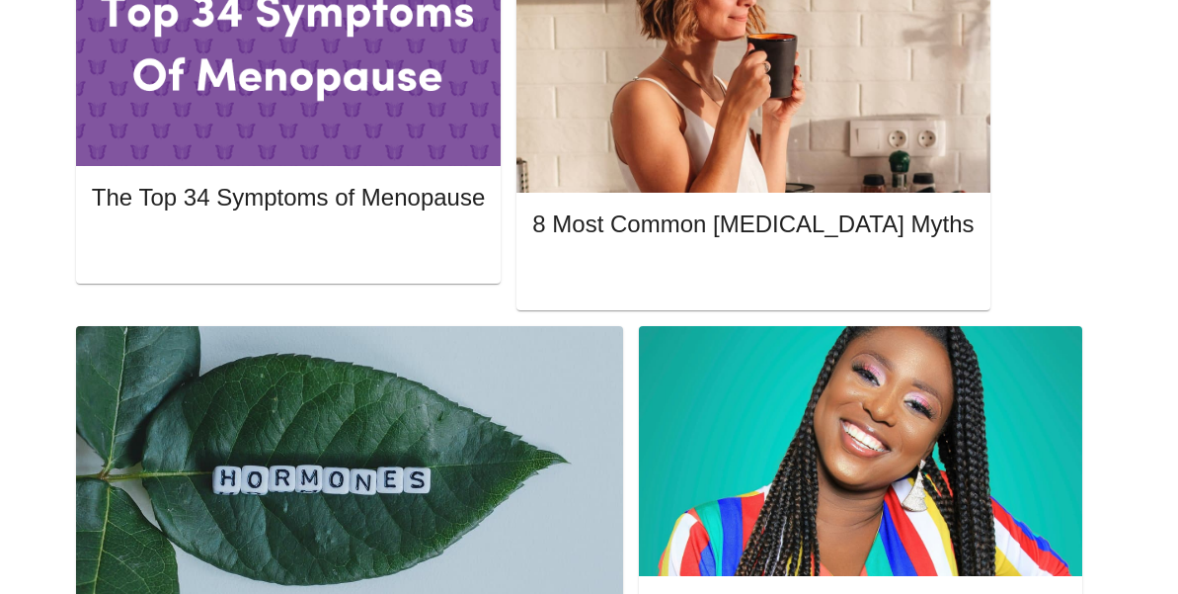
scroll to position [1163, 0]
